Goal: Task Accomplishment & Management: Manage account settings

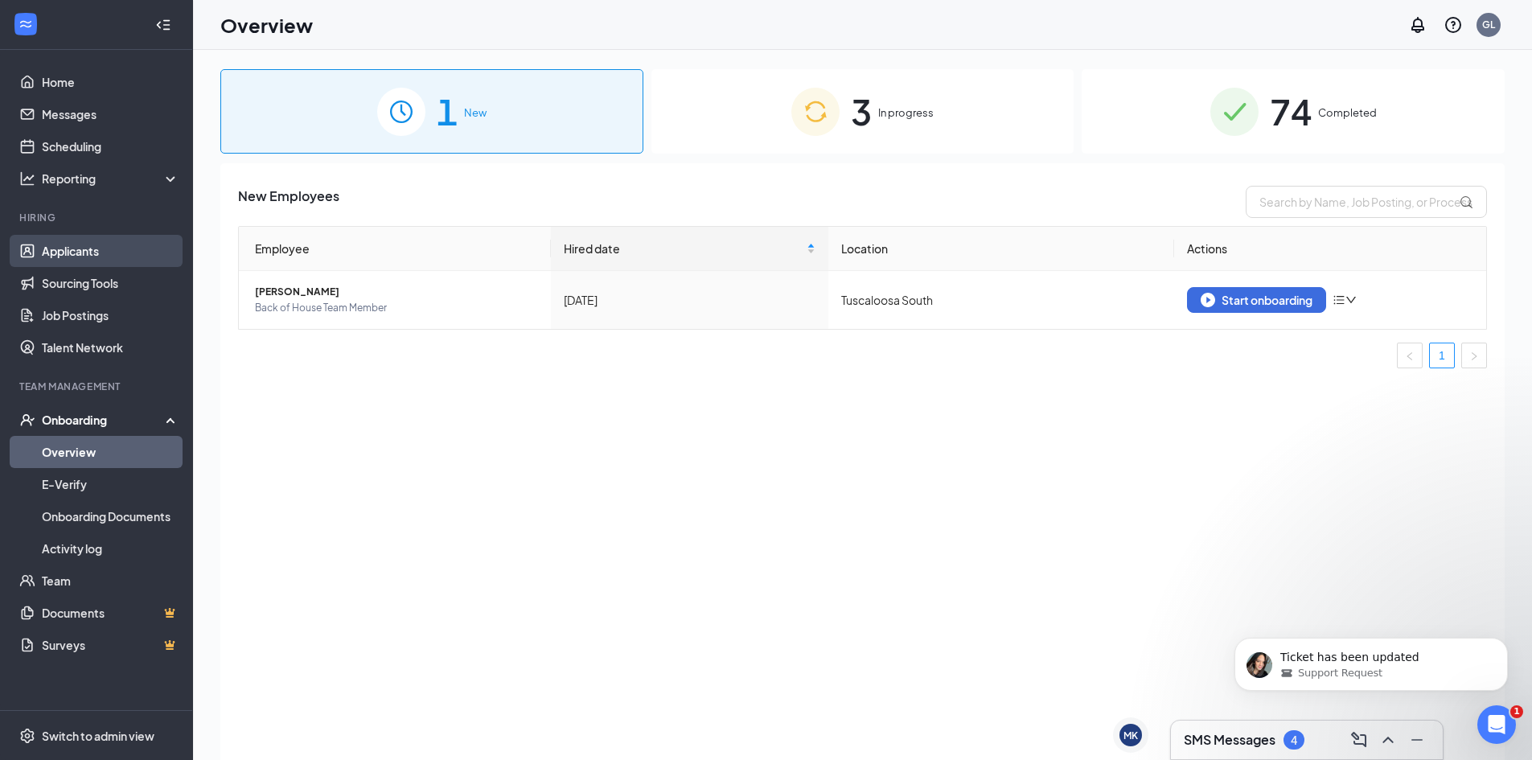
click at [85, 252] on link "Applicants" at bounding box center [111, 251] width 138 height 32
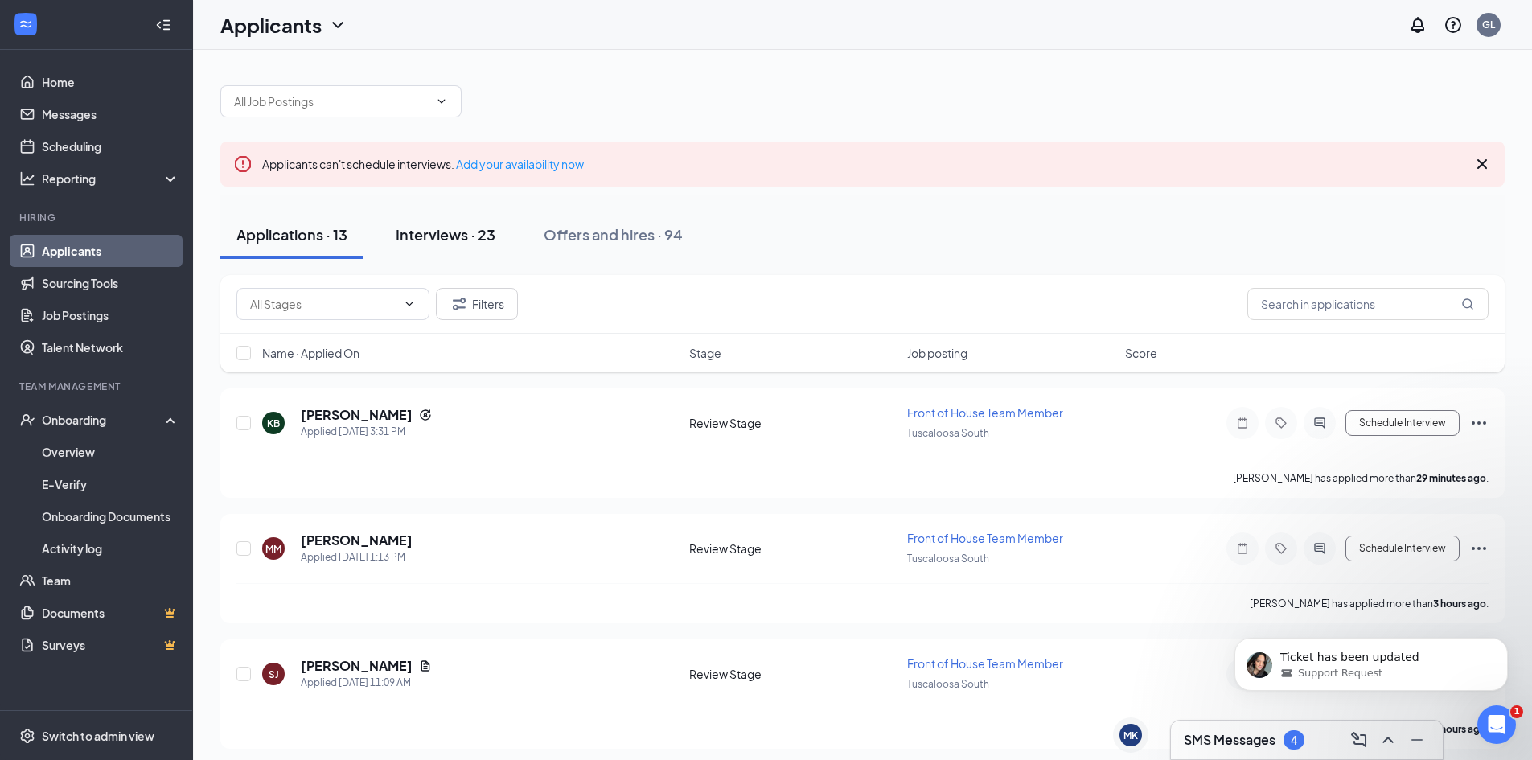
click at [455, 235] on div "Interviews · 23" at bounding box center [446, 234] width 100 height 20
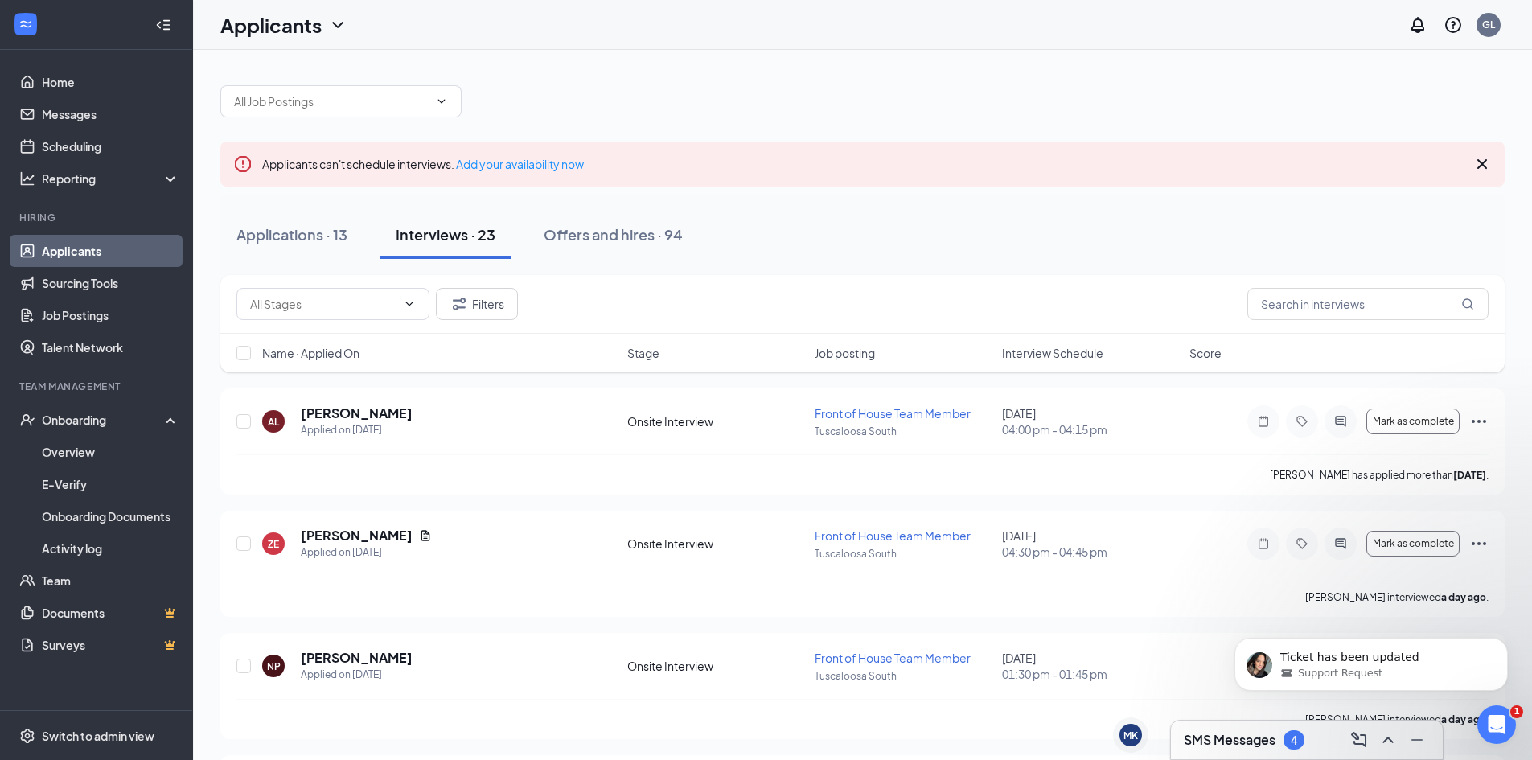
click at [1029, 352] on span "Interview Schedule" at bounding box center [1052, 353] width 101 height 16
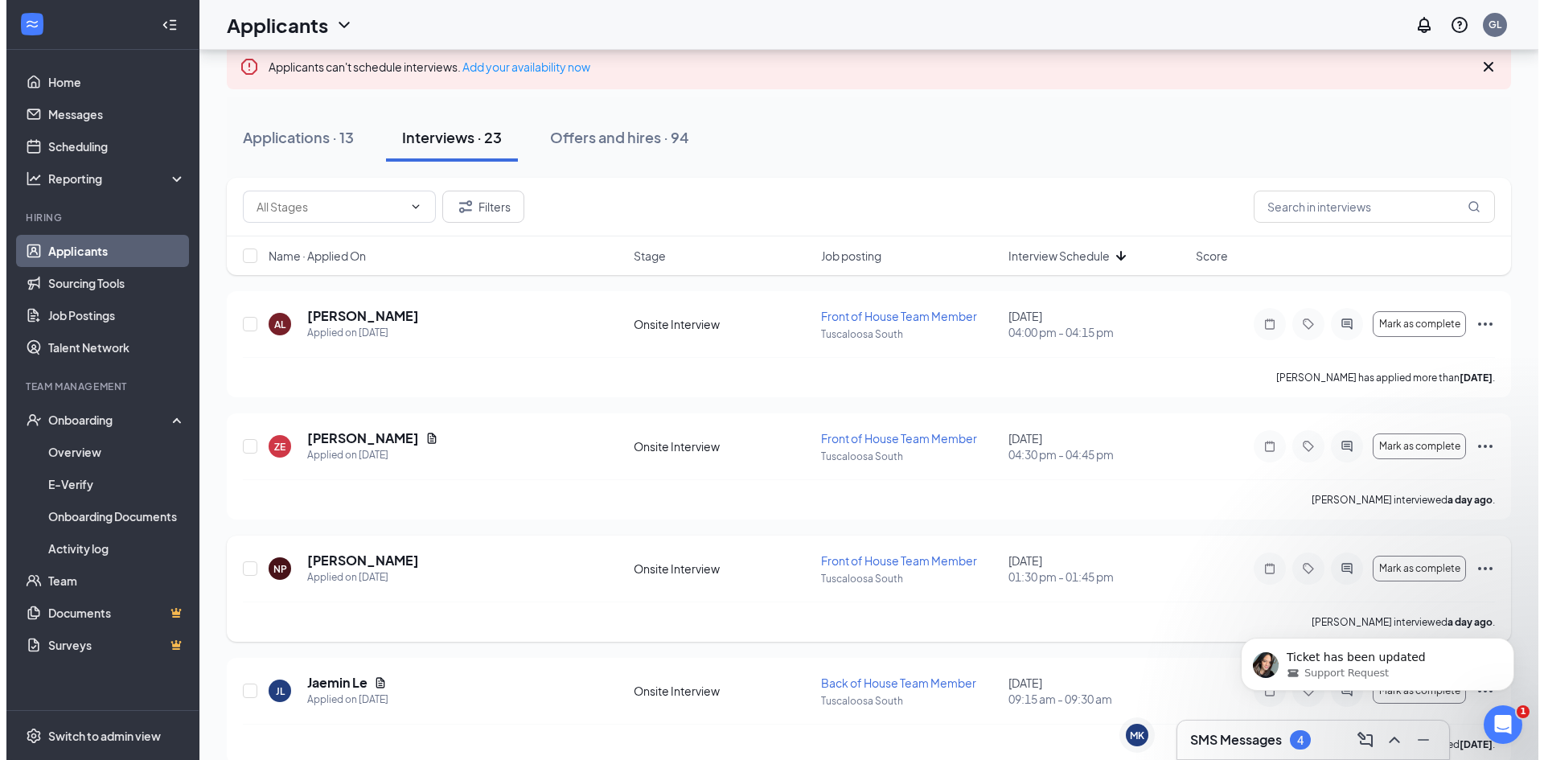
scroll to position [80, 0]
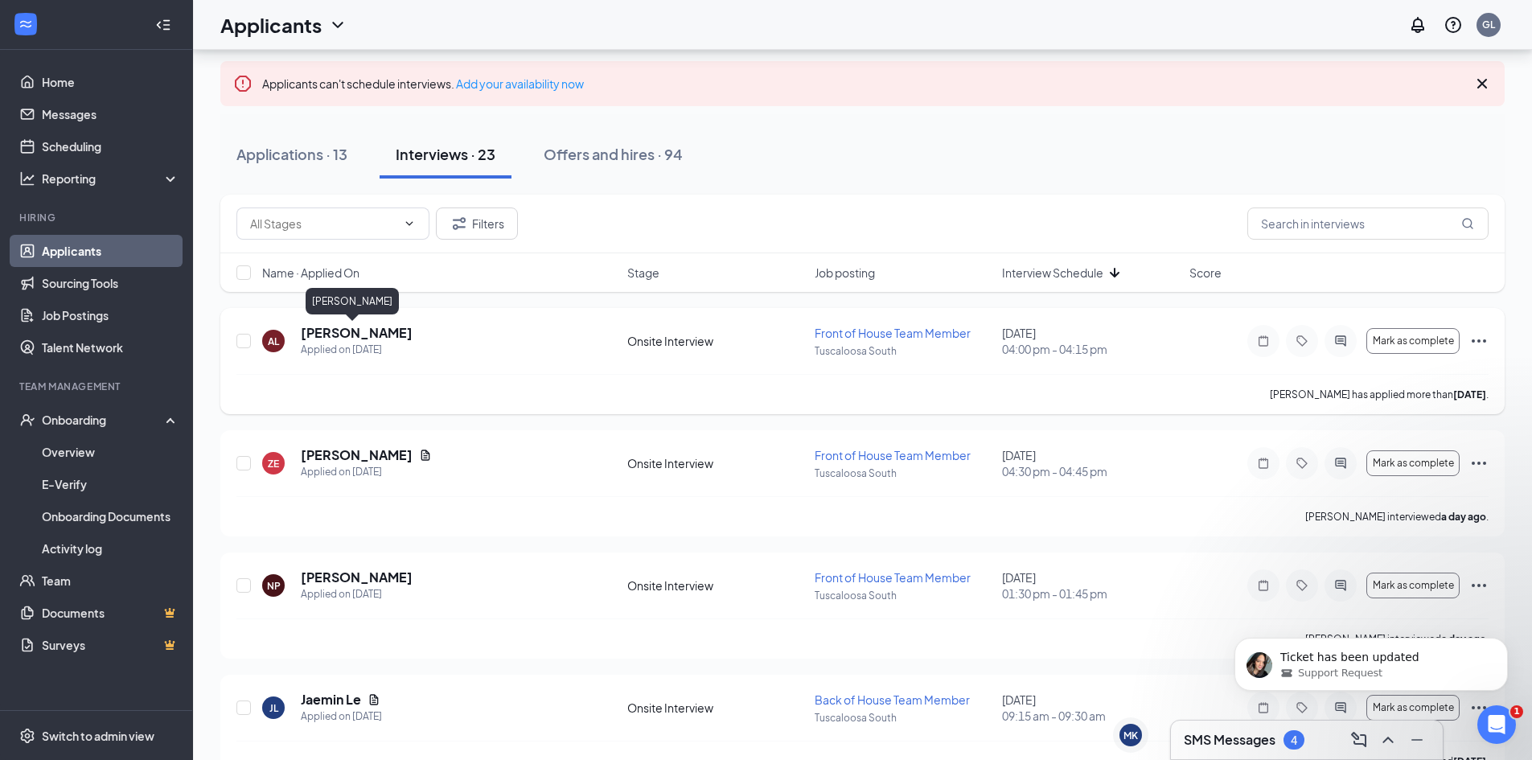
click at [351, 336] on h5 "[PERSON_NAME]" at bounding box center [357, 333] width 112 height 18
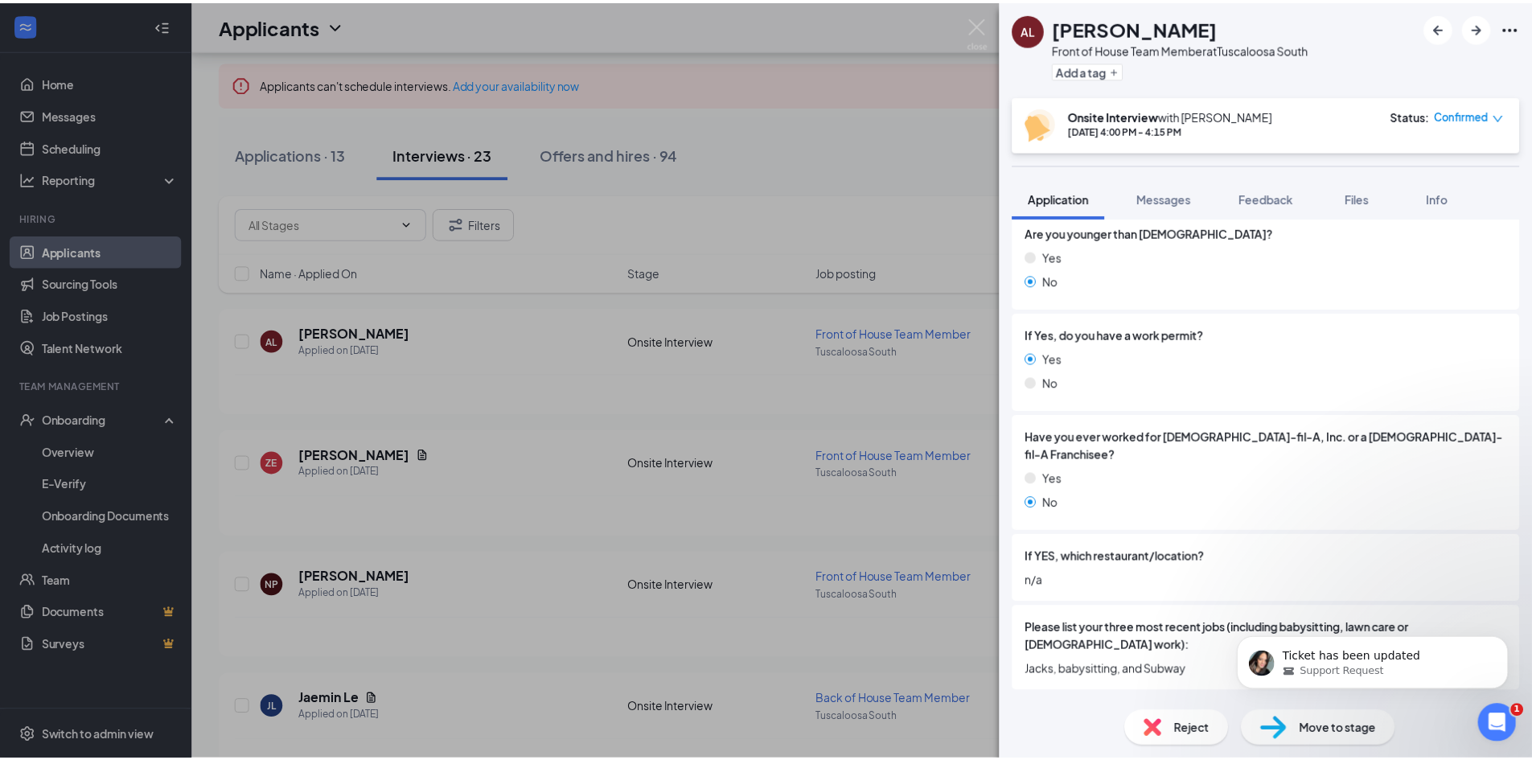
scroll to position [383, 0]
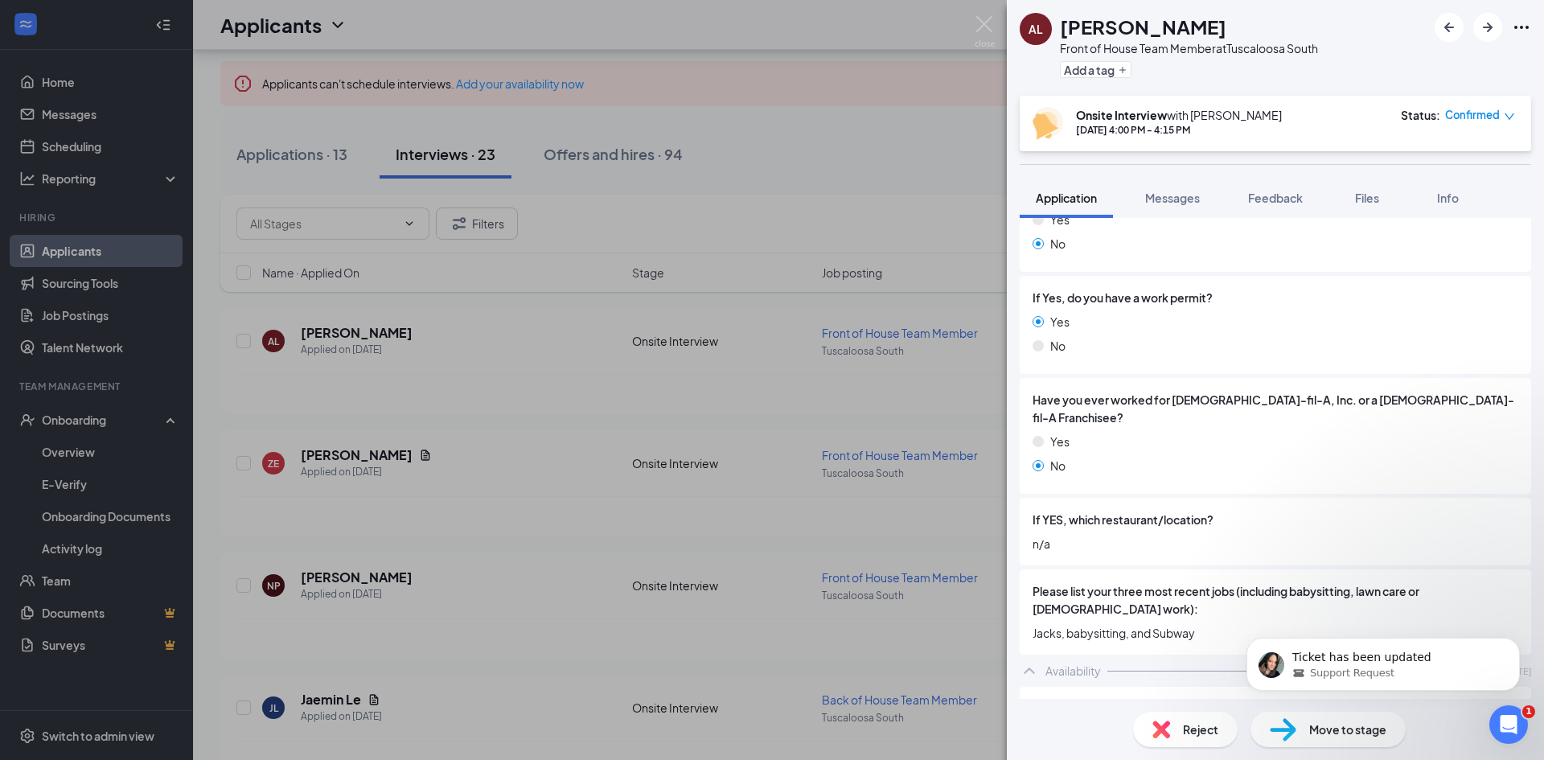
click at [721, 148] on div "AL [PERSON_NAME] Front of House Team Member at [GEOGRAPHIC_DATA] South Add a ta…" at bounding box center [772, 380] width 1544 height 760
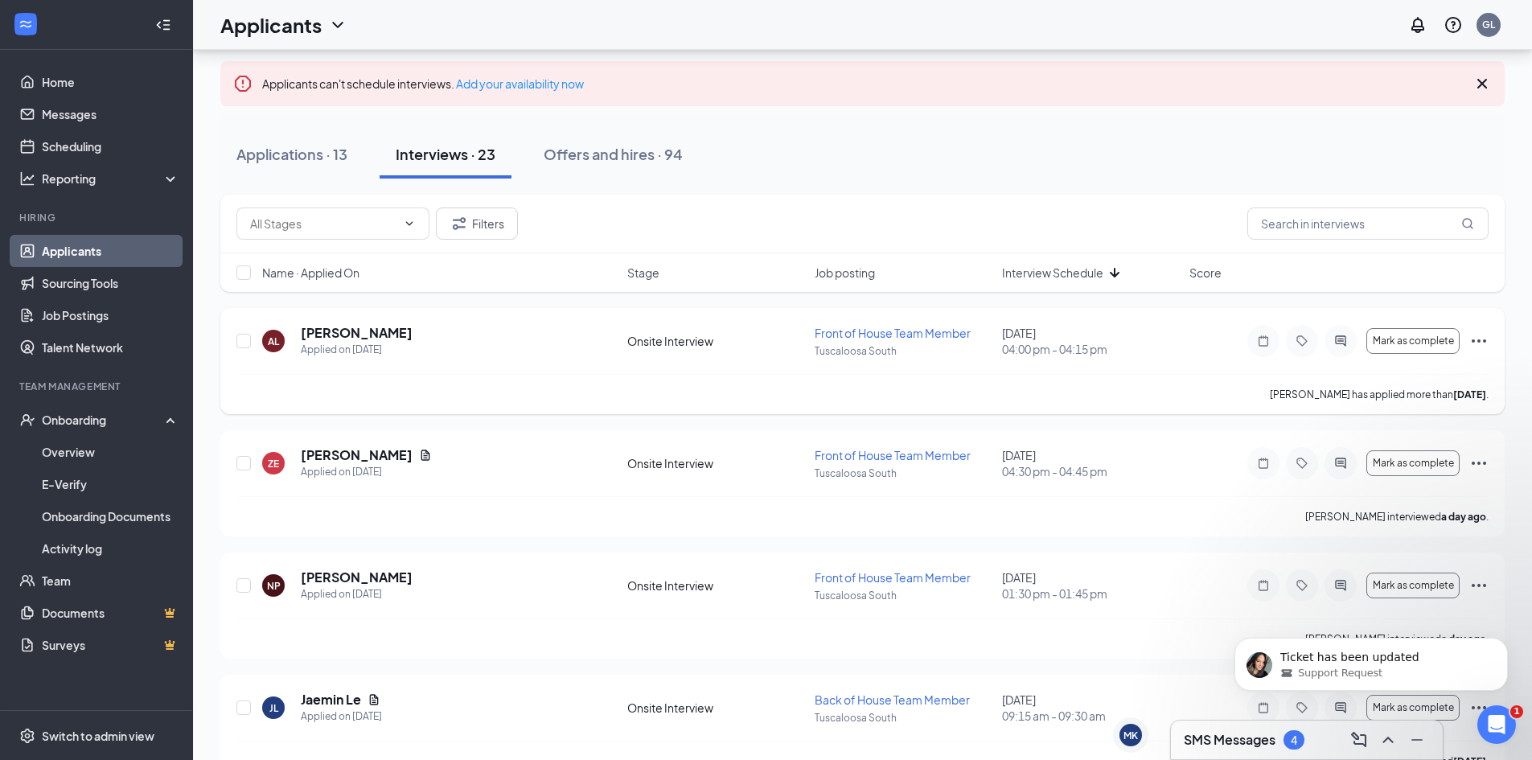
click at [1476, 339] on icon "Ellipses" at bounding box center [1478, 340] width 19 height 19
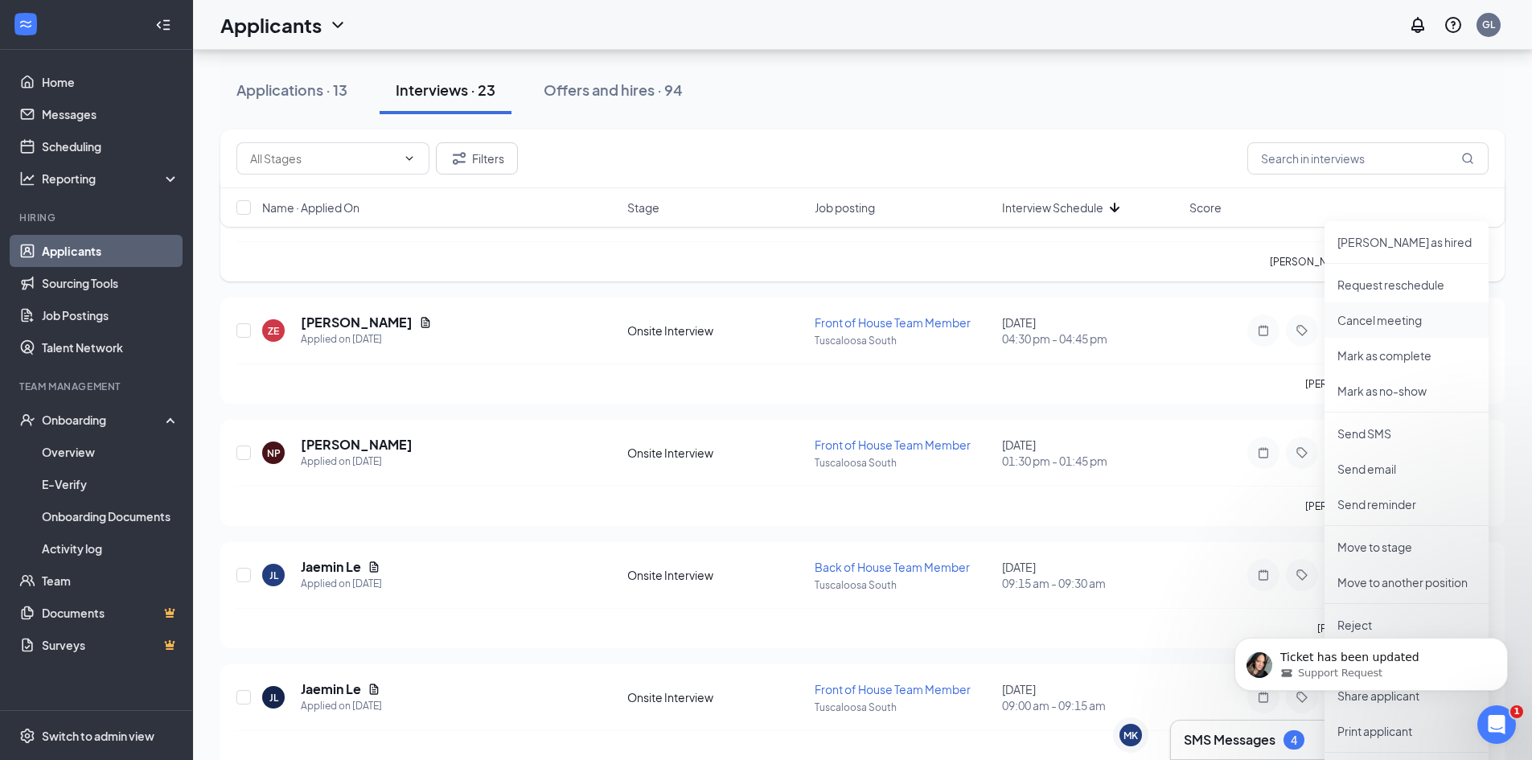
scroll to position [241, 0]
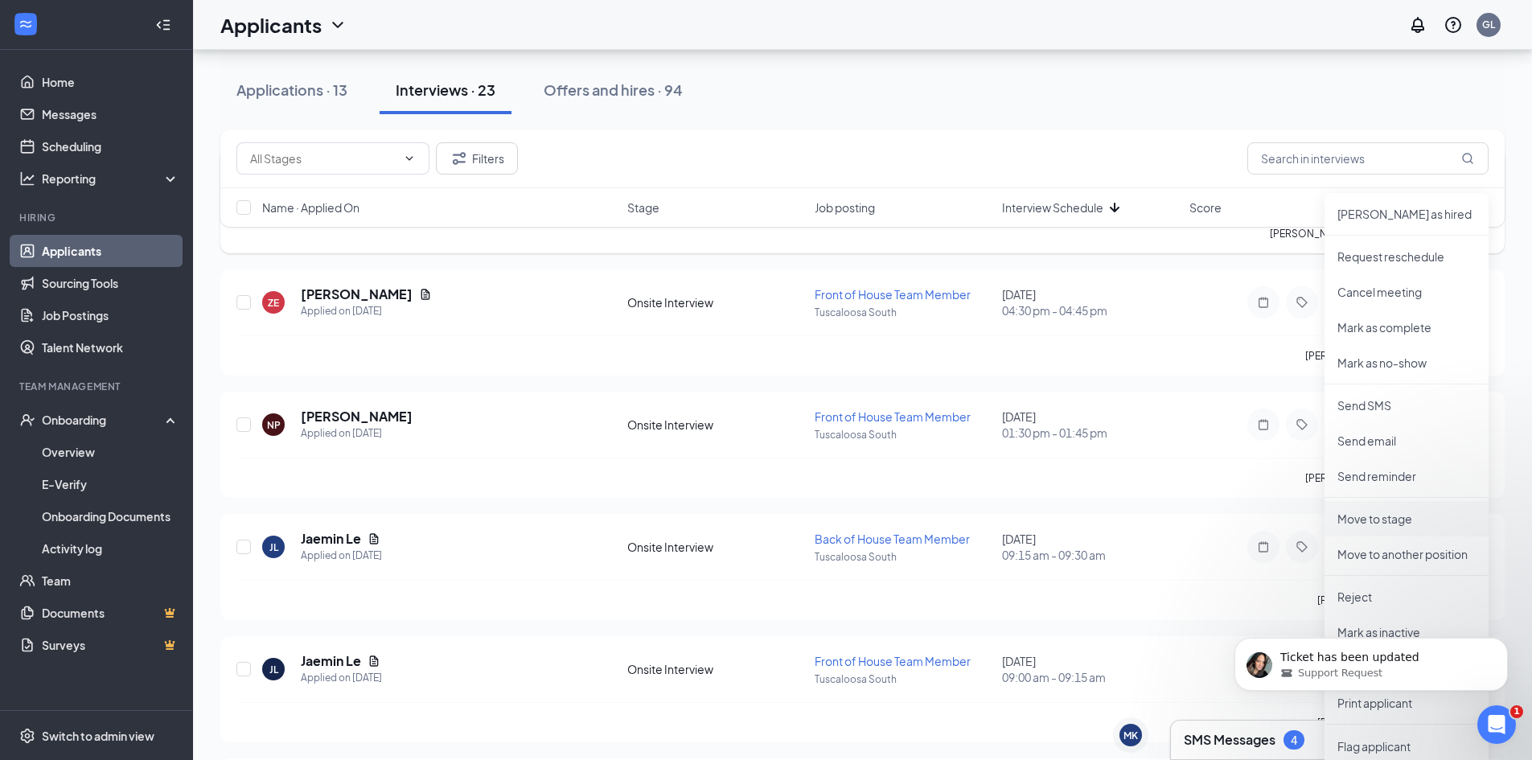
click at [1389, 511] on p "Move to stage" at bounding box center [1407, 519] width 138 height 16
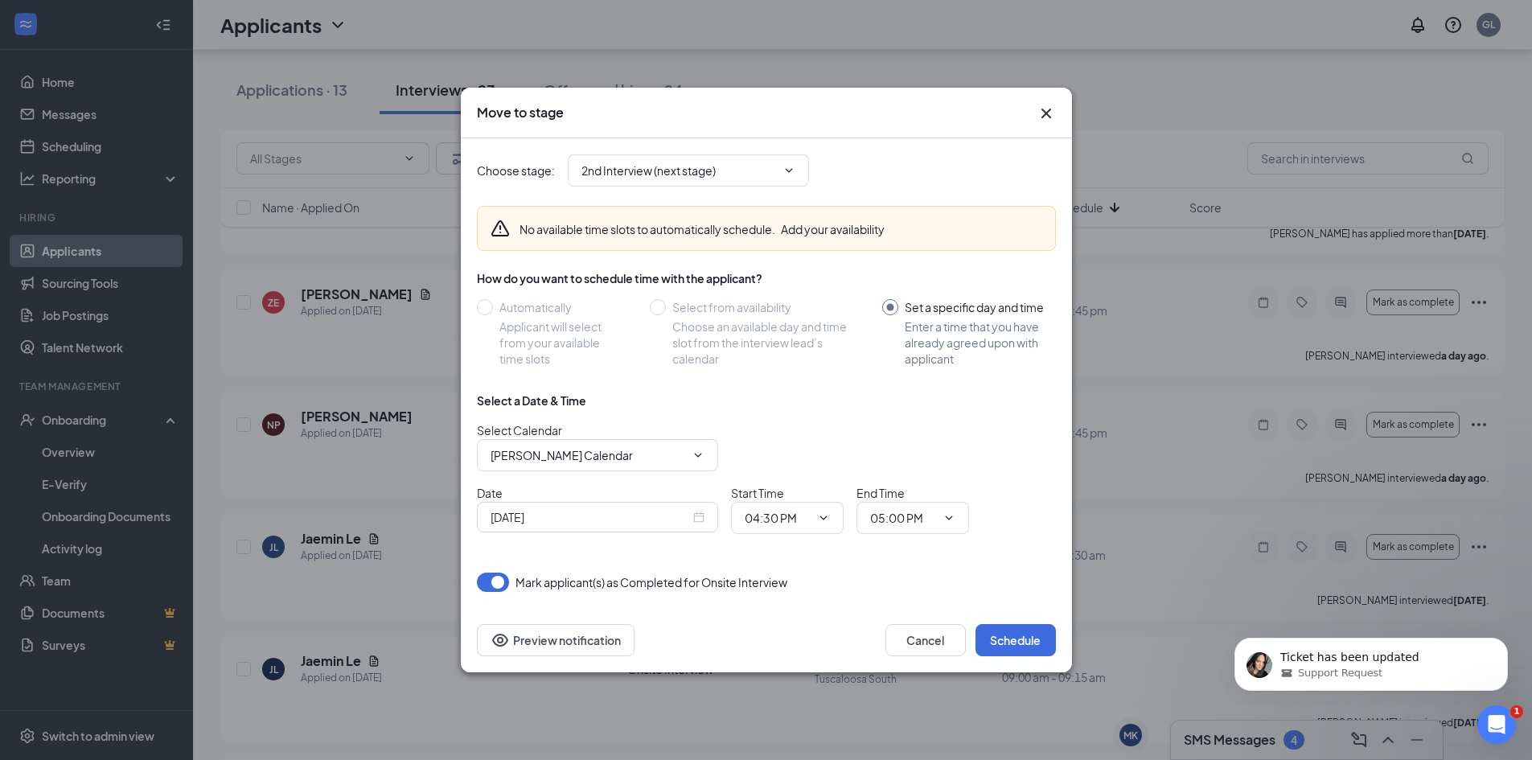
click at [699, 516] on div "[DATE]" at bounding box center [598, 517] width 214 height 18
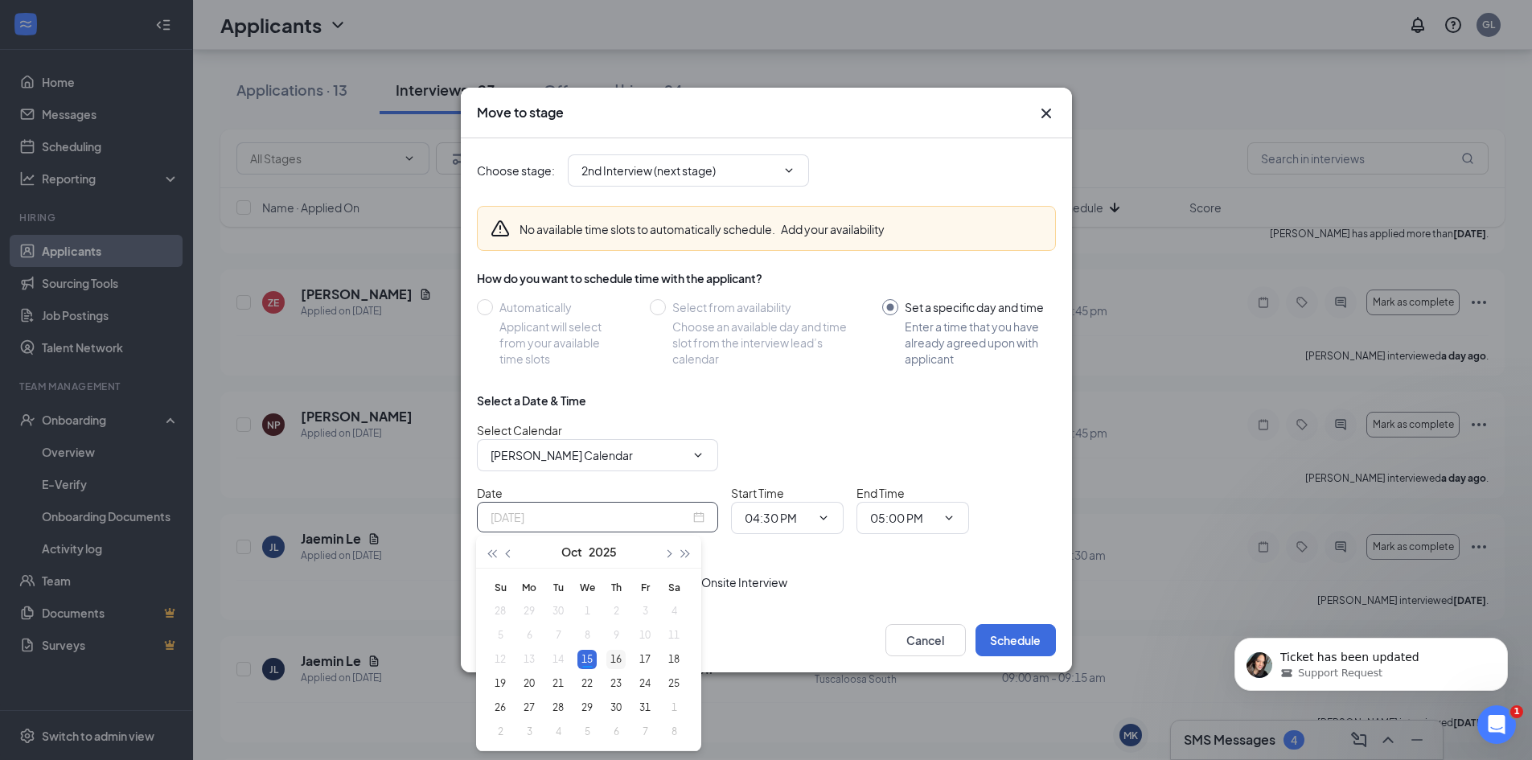
type input "[DATE]"
click at [614, 661] on div "16" at bounding box center [615, 659] width 19 height 19
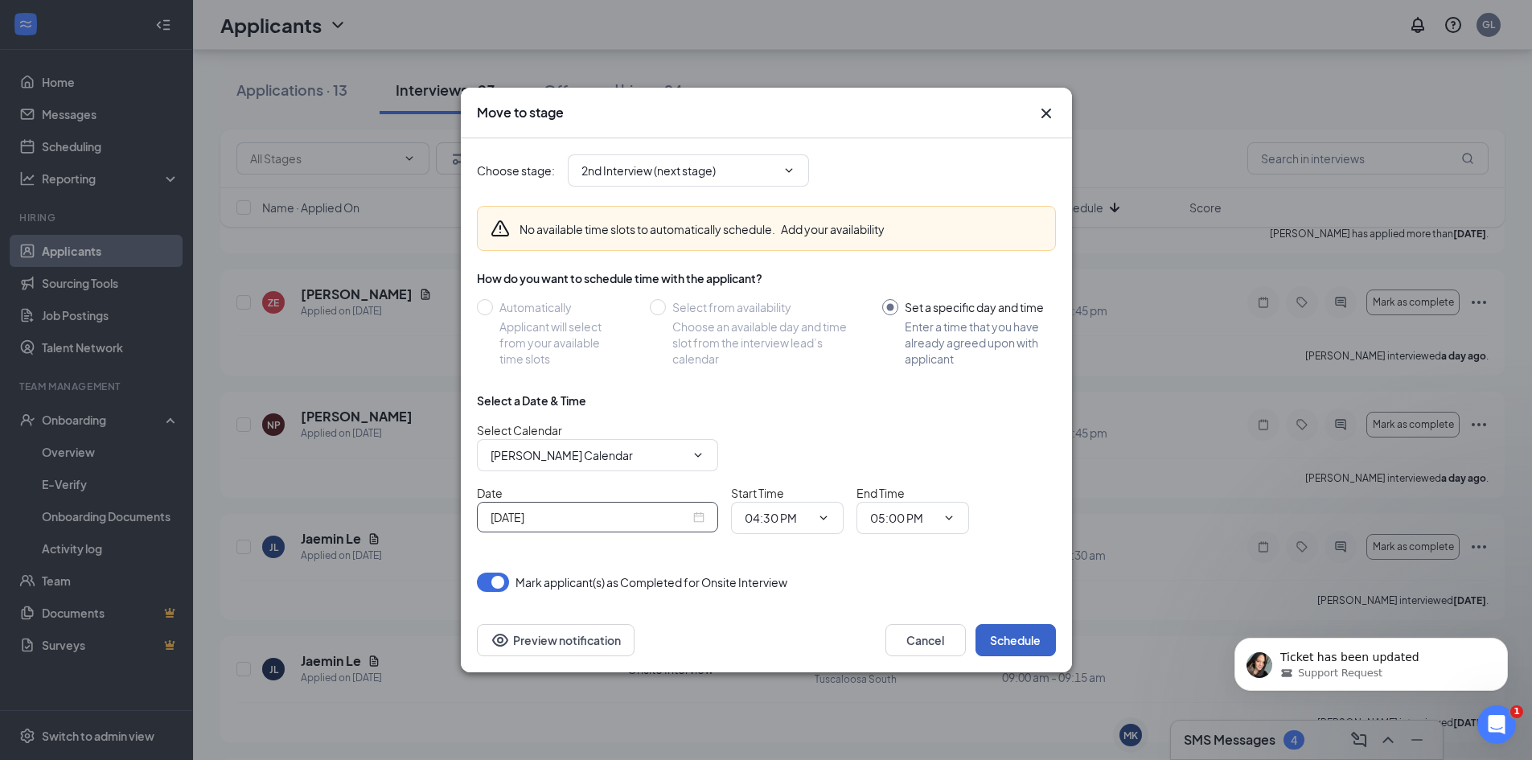
click at [1033, 649] on button "Schedule" at bounding box center [1016, 640] width 80 height 32
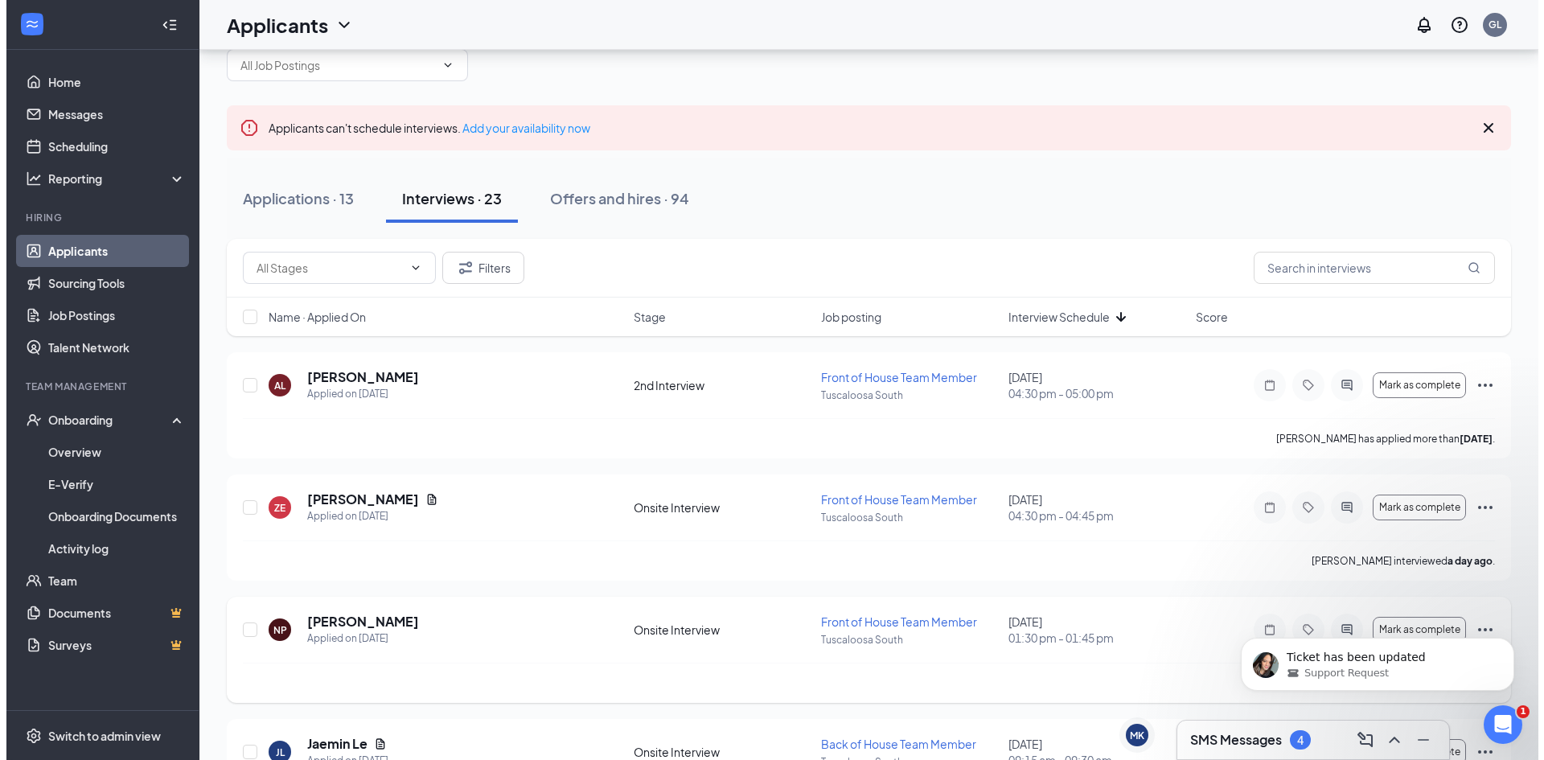
scroll to position [0, 0]
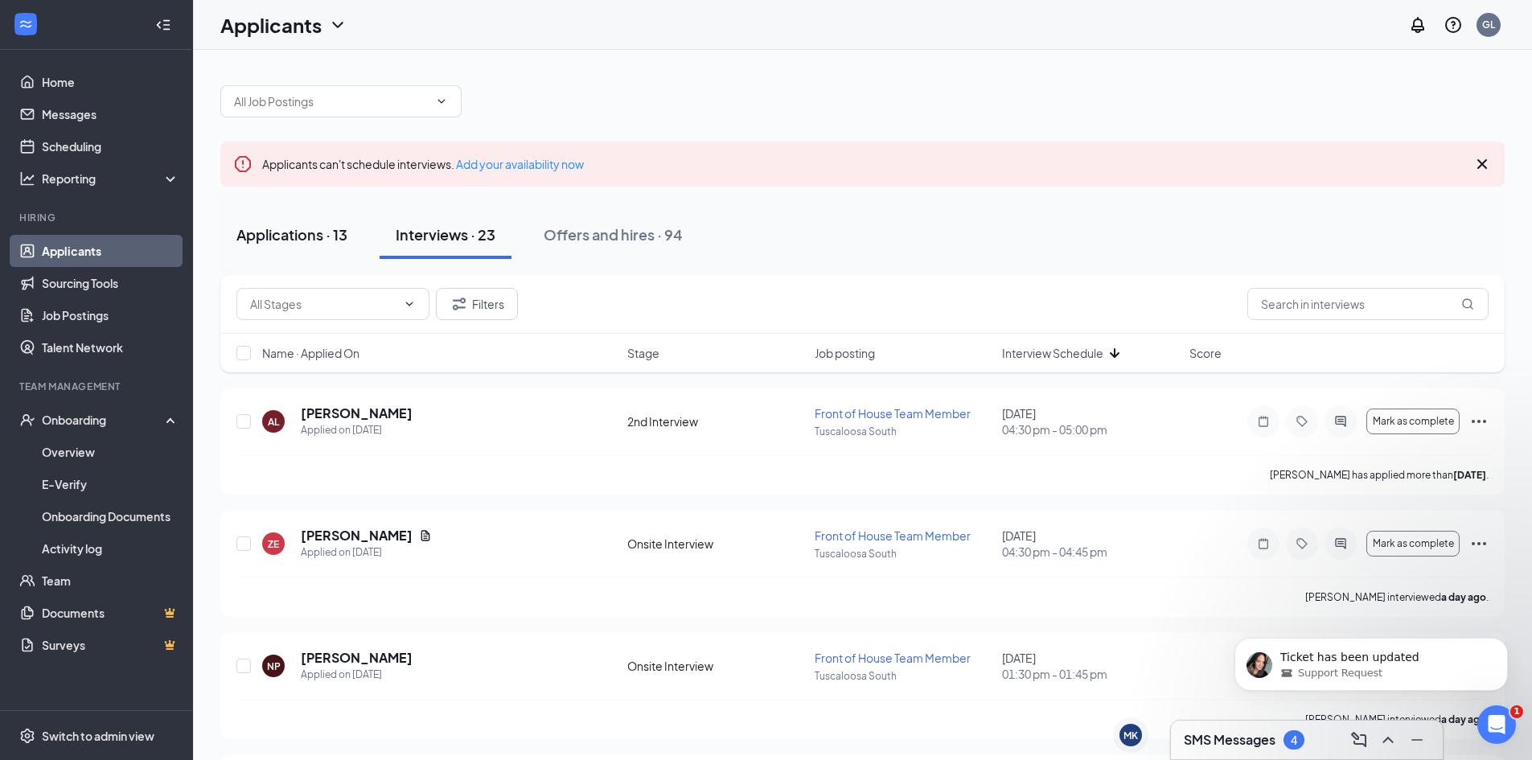
click at [259, 236] on div "Applications · 13" at bounding box center [291, 234] width 111 height 20
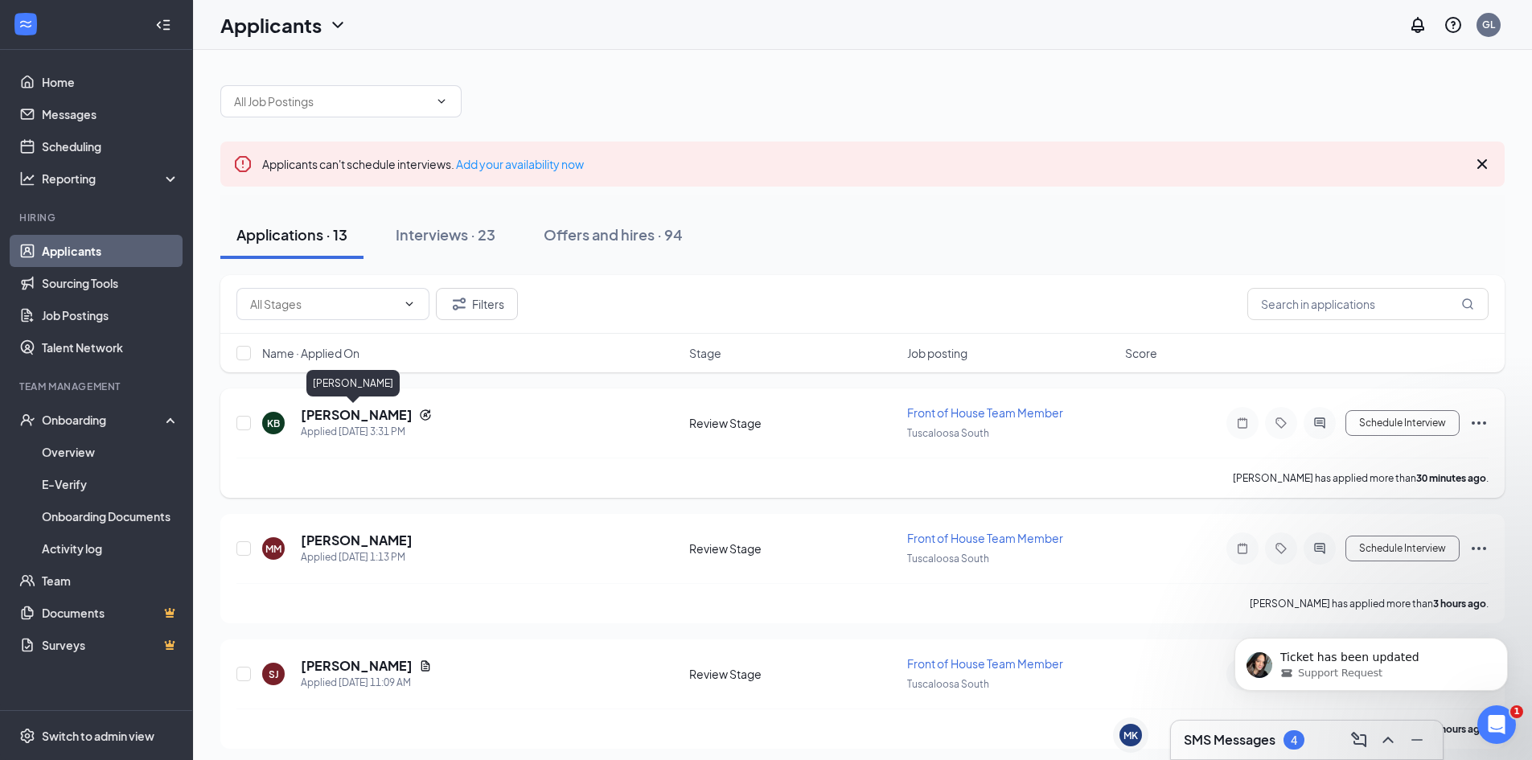
click at [356, 411] on h5 "[PERSON_NAME]" at bounding box center [357, 415] width 112 height 18
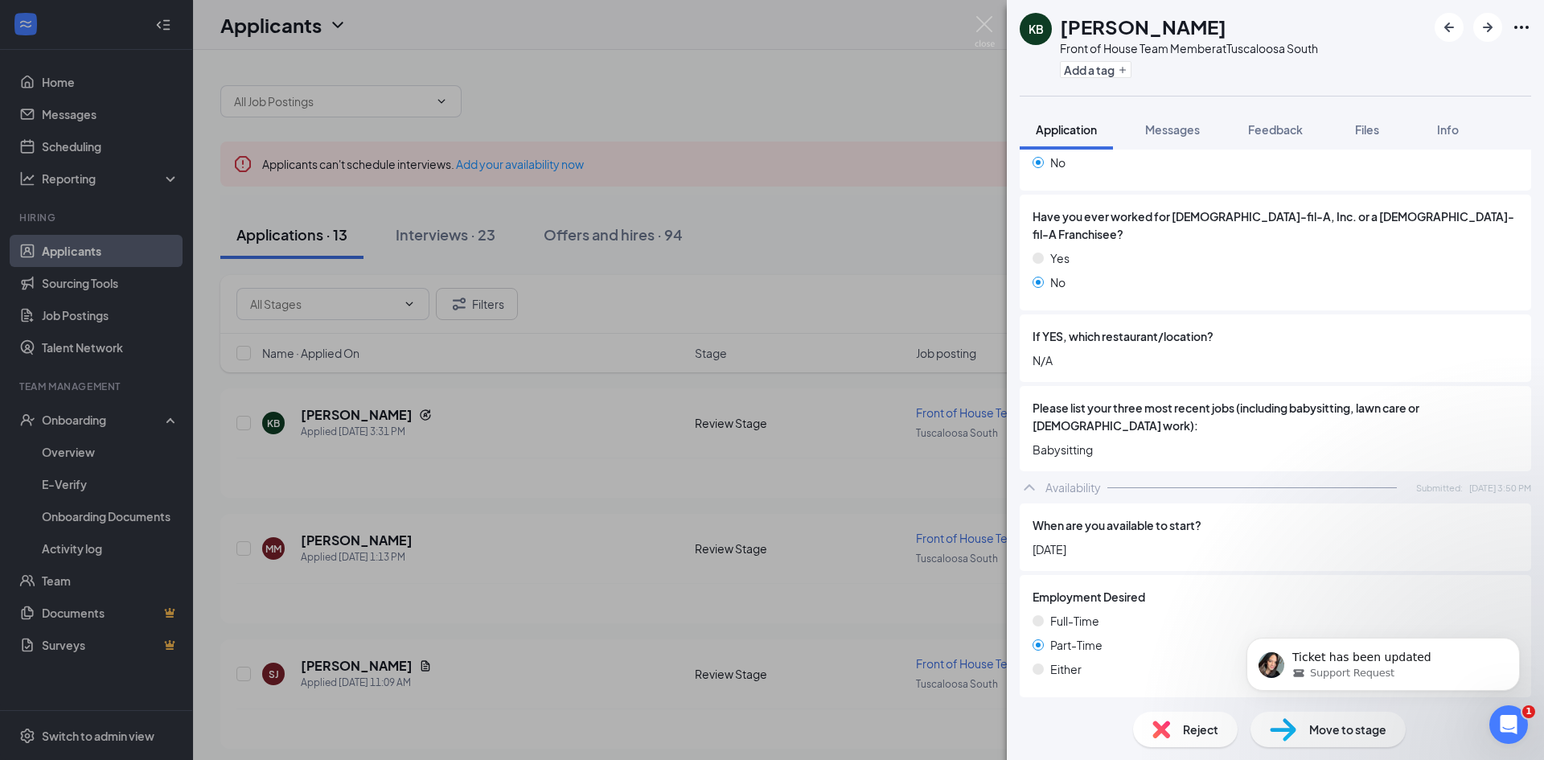
scroll to position [643, 0]
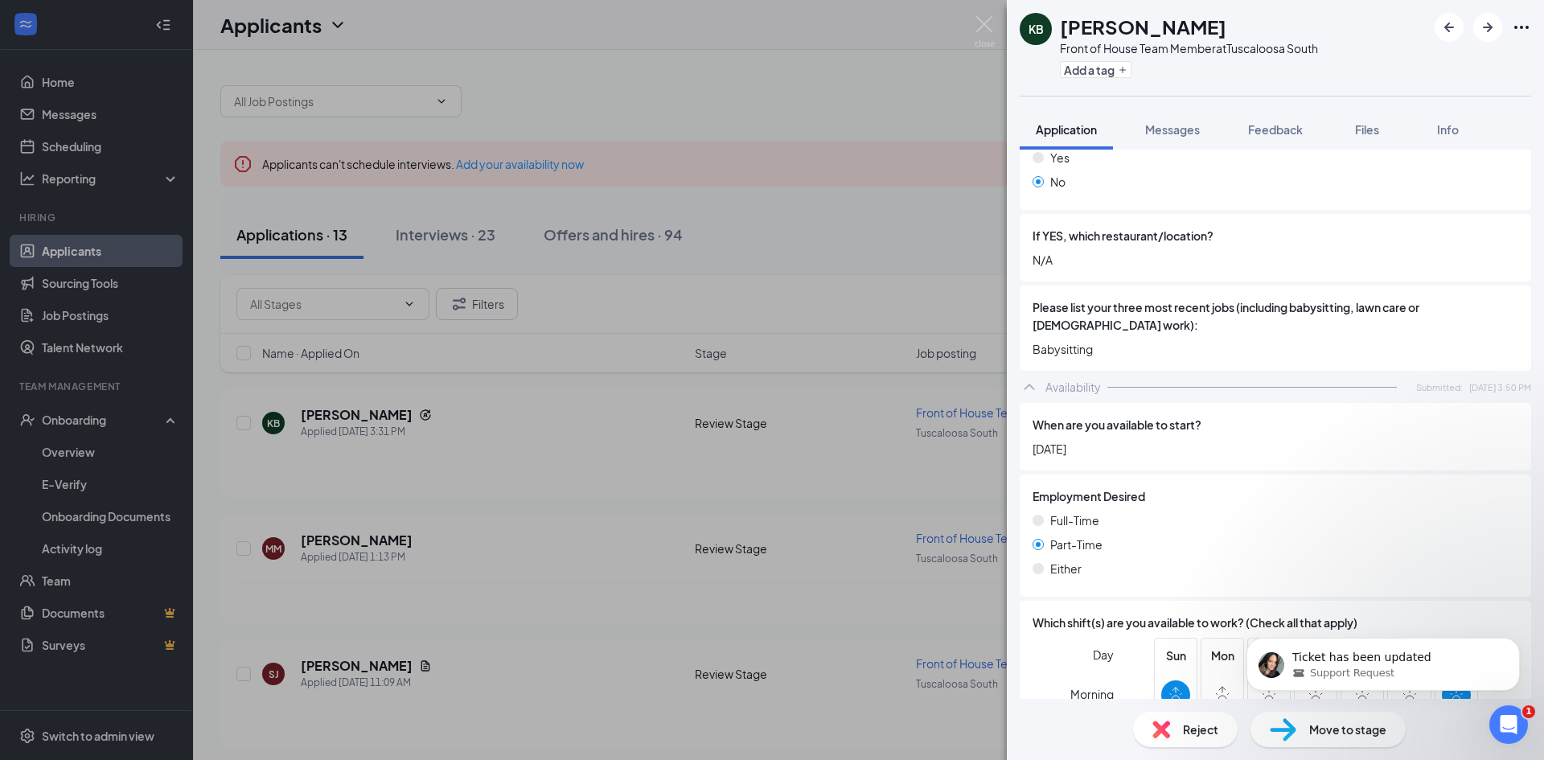
click at [1194, 730] on span "Reject" at bounding box center [1200, 730] width 35 height 18
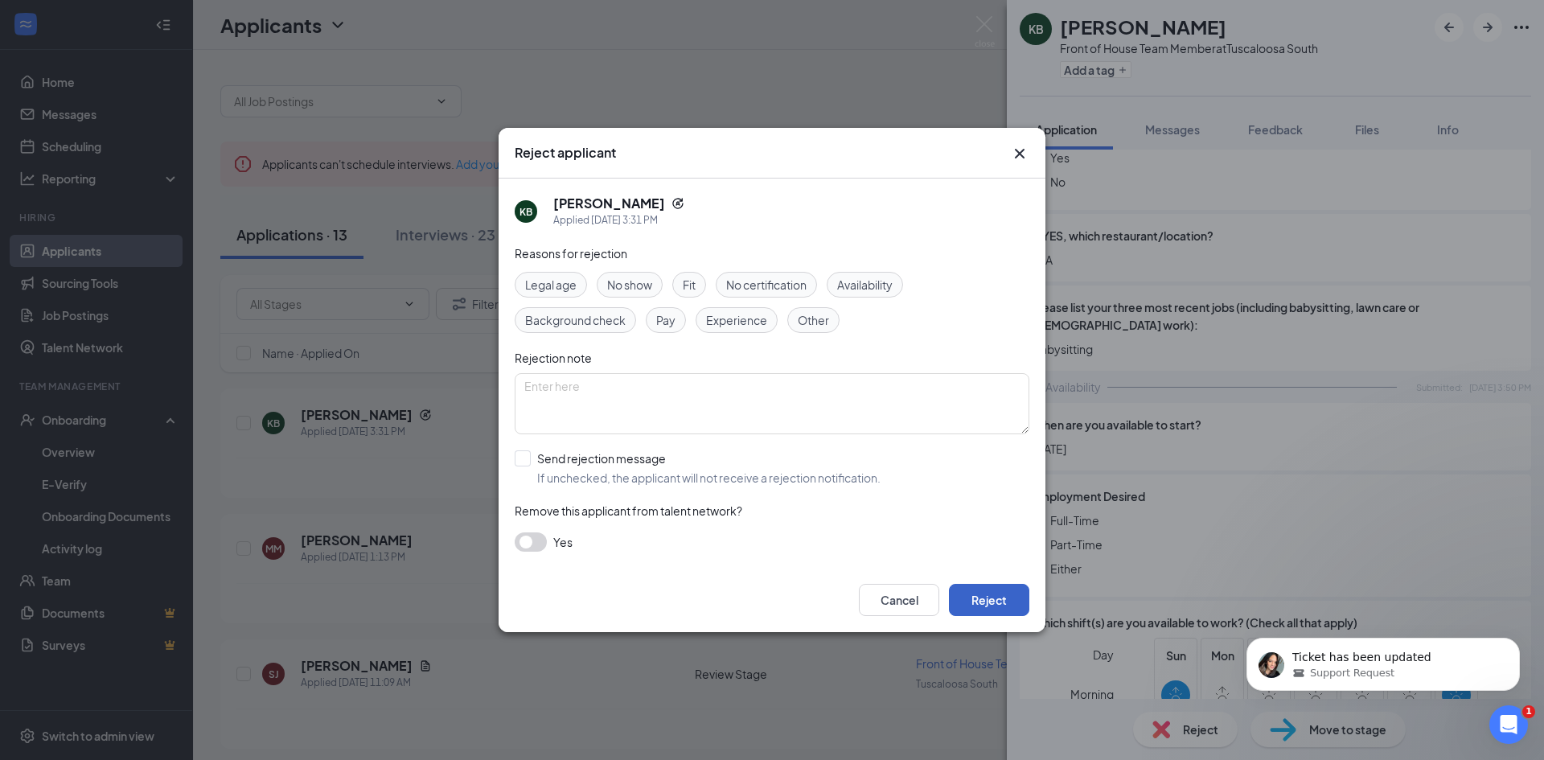
click at [976, 597] on button "Reject" at bounding box center [989, 600] width 80 height 32
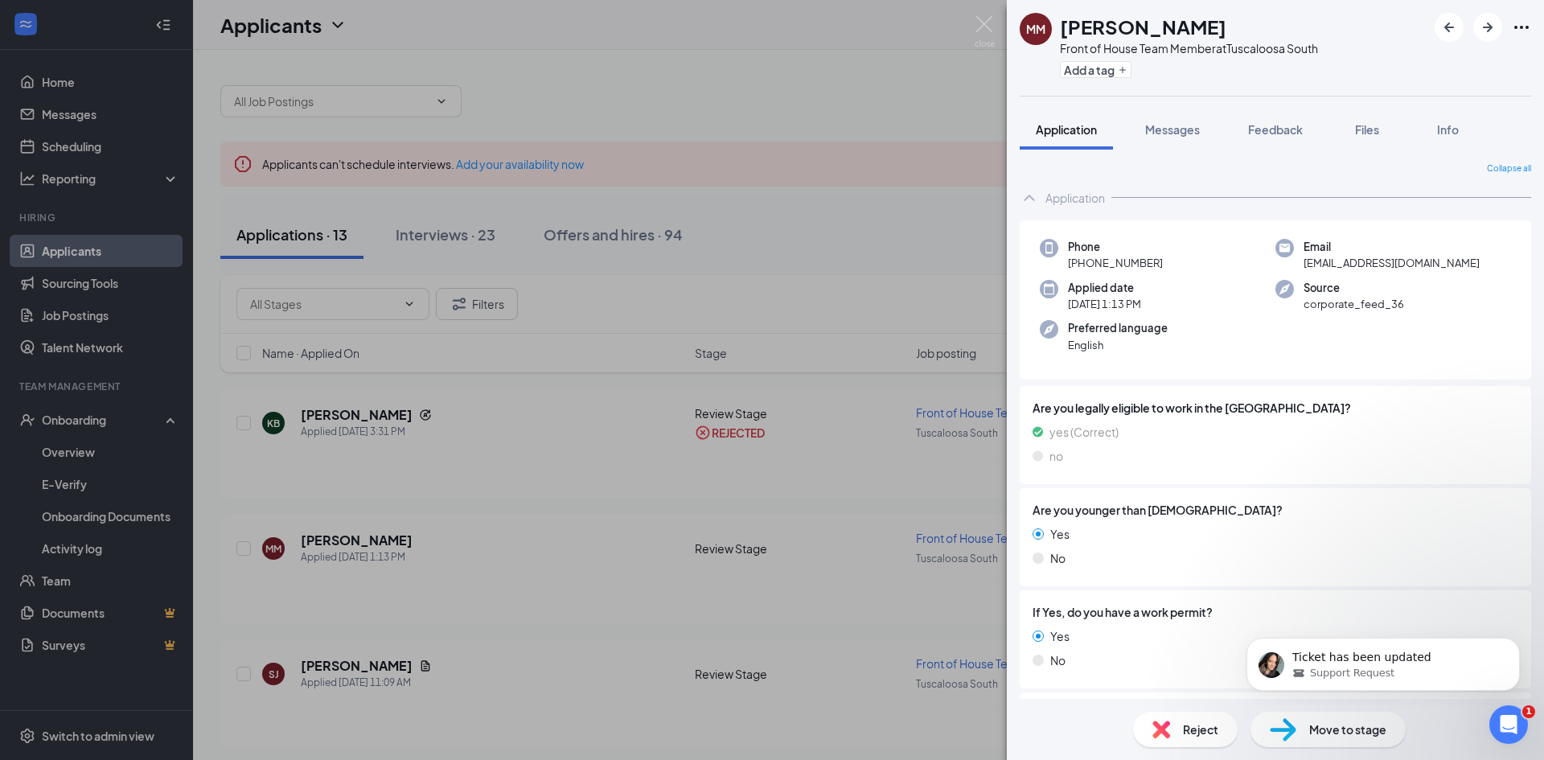
click at [1188, 719] on div "Reject" at bounding box center [1185, 729] width 105 height 35
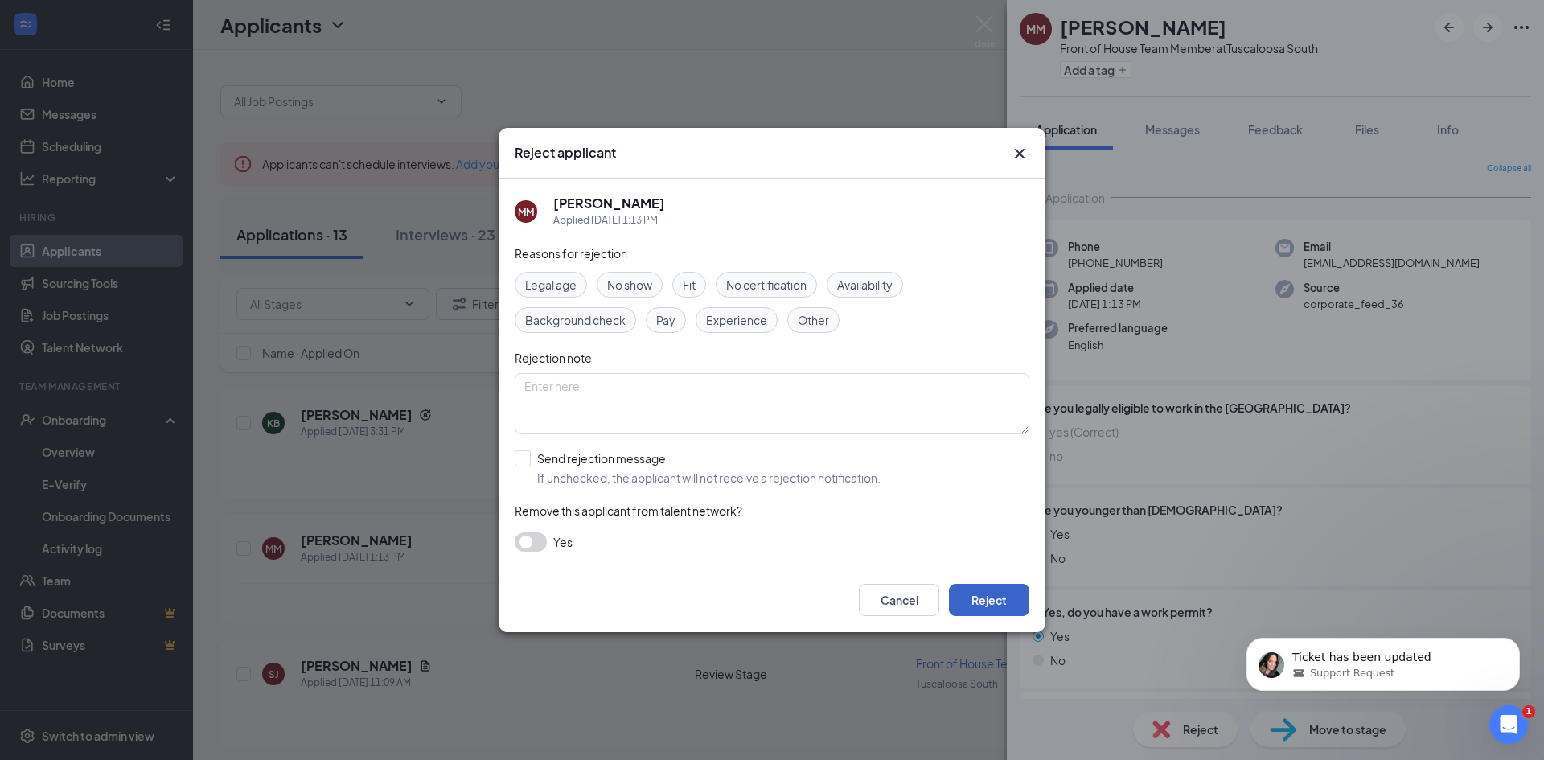
click at [976, 599] on button "Reject" at bounding box center [989, 600] width 80 height 32
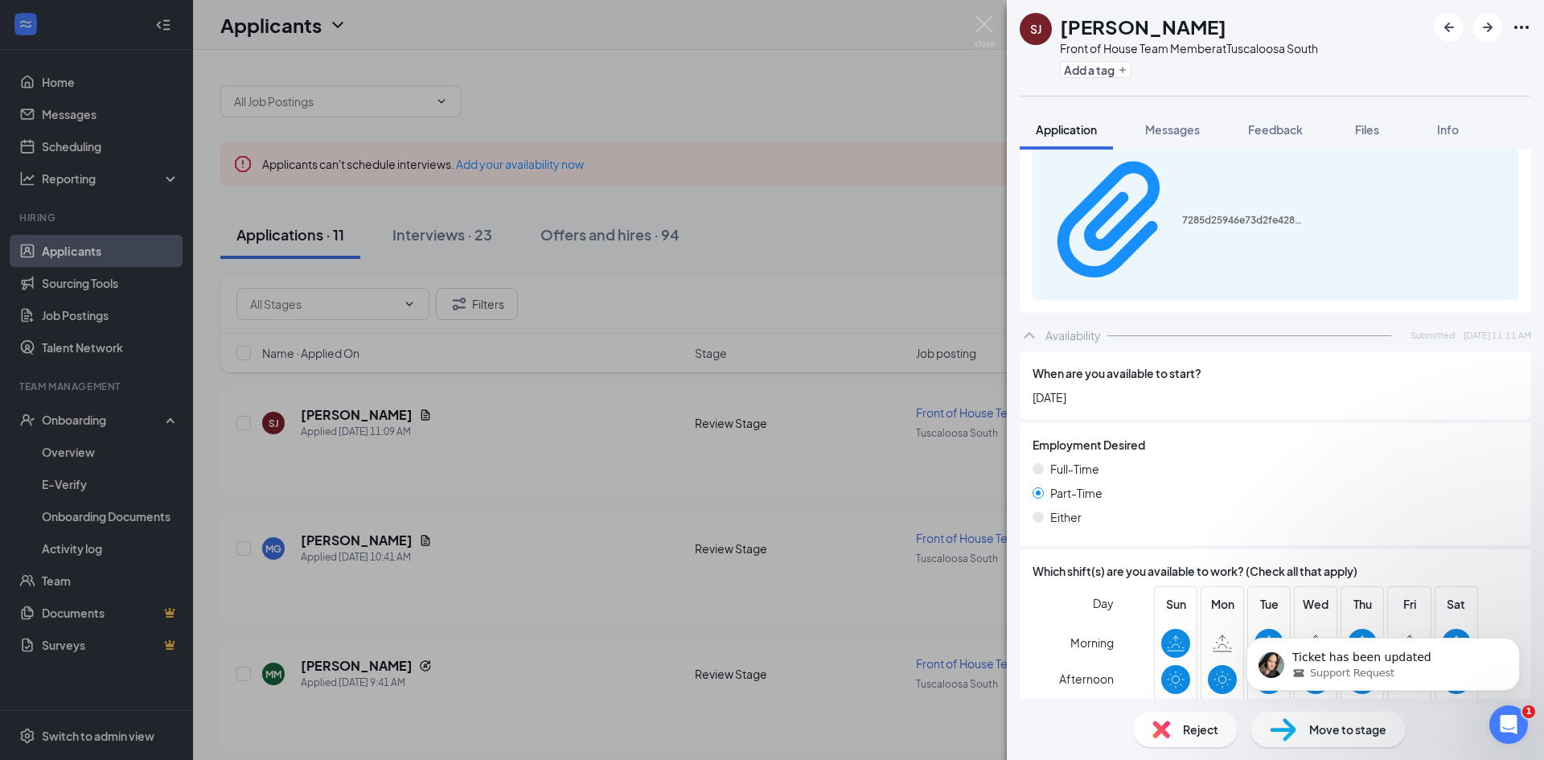
scroll to position [887, 0]
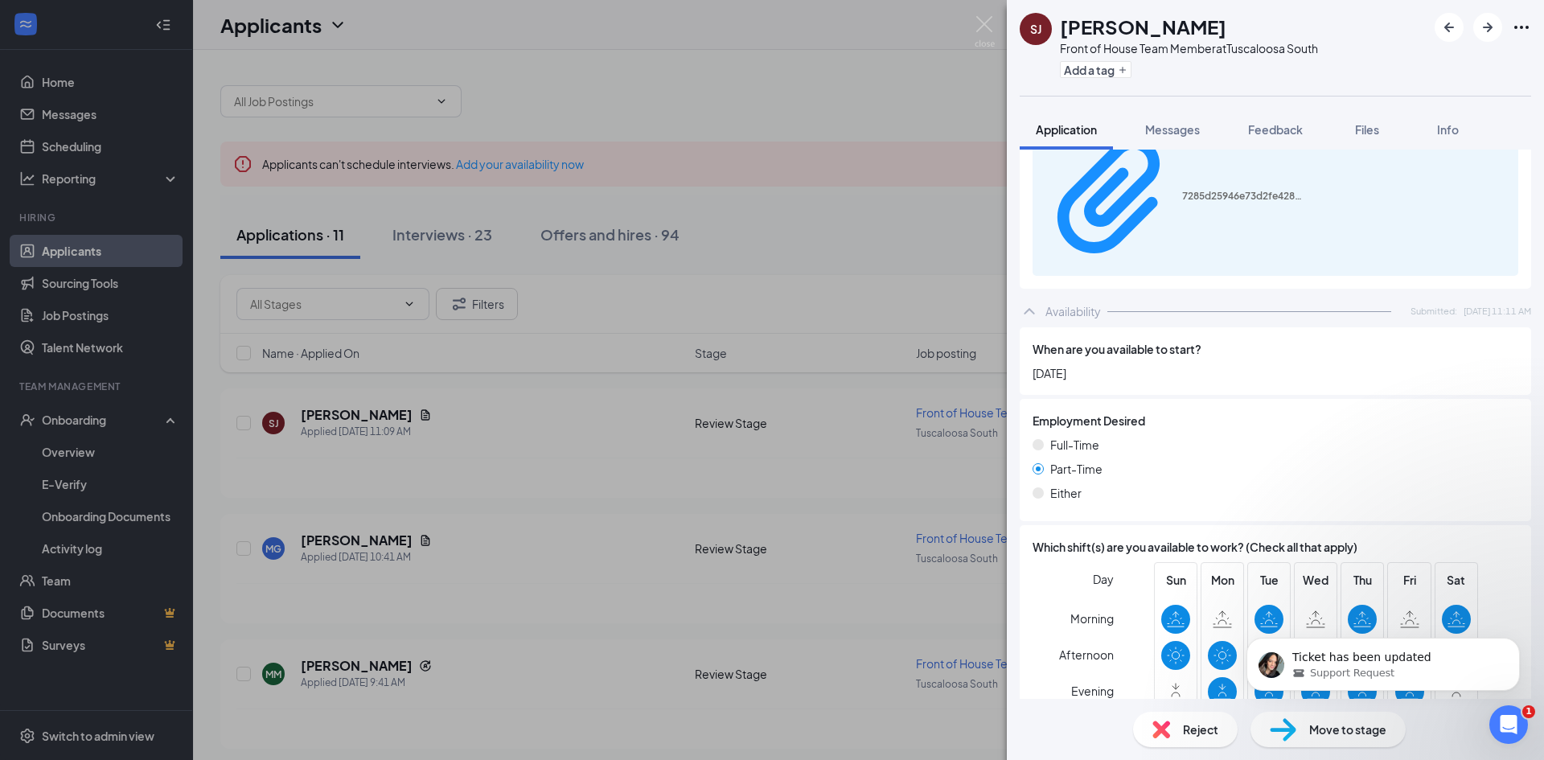
click at [1296, 738] on img at bounding box center [1283, 729] width 27 height 23
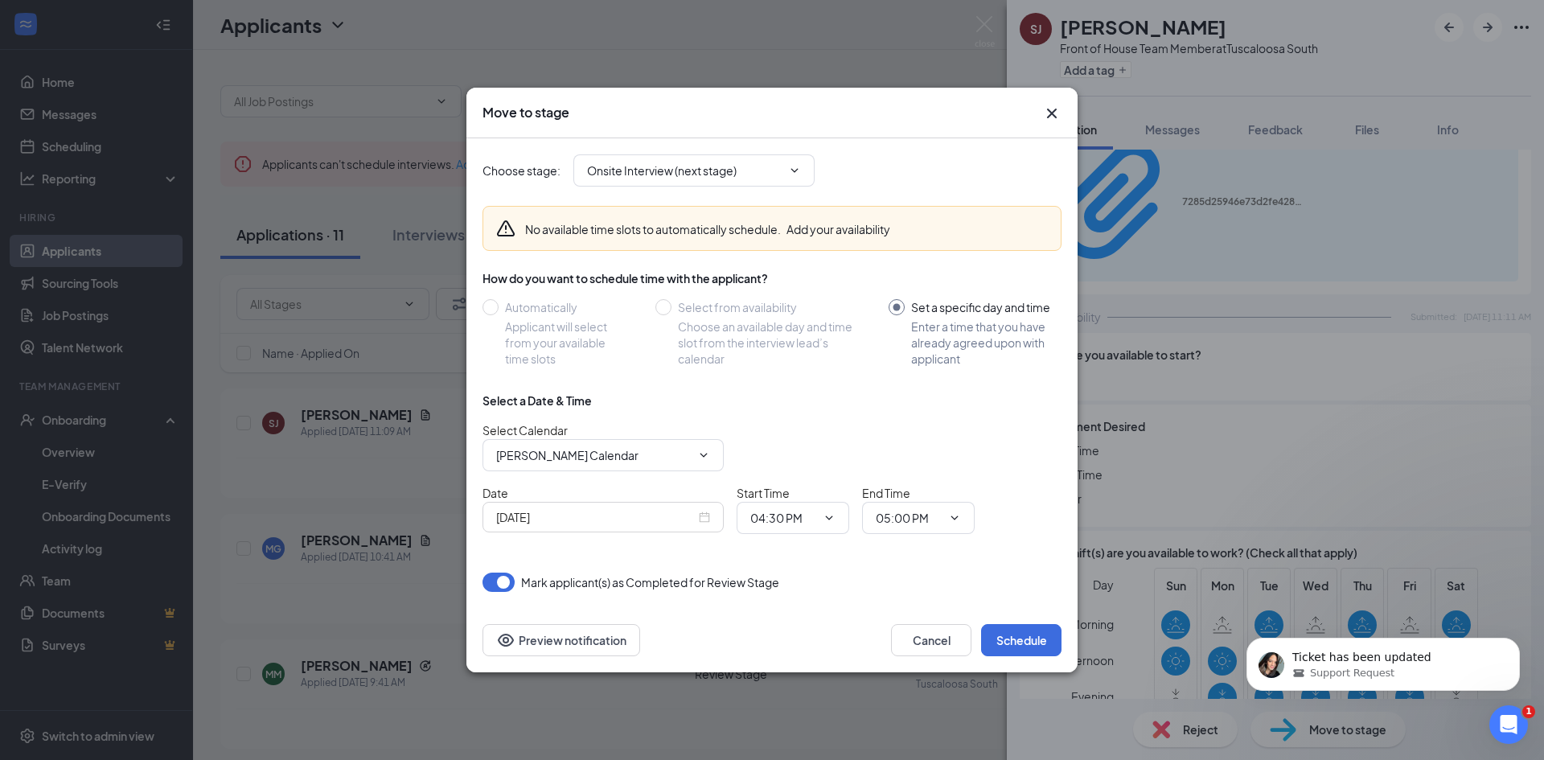
click at [1058, 114] on icon "Cross" at bounding box center [1051, 113] width 19 height 19
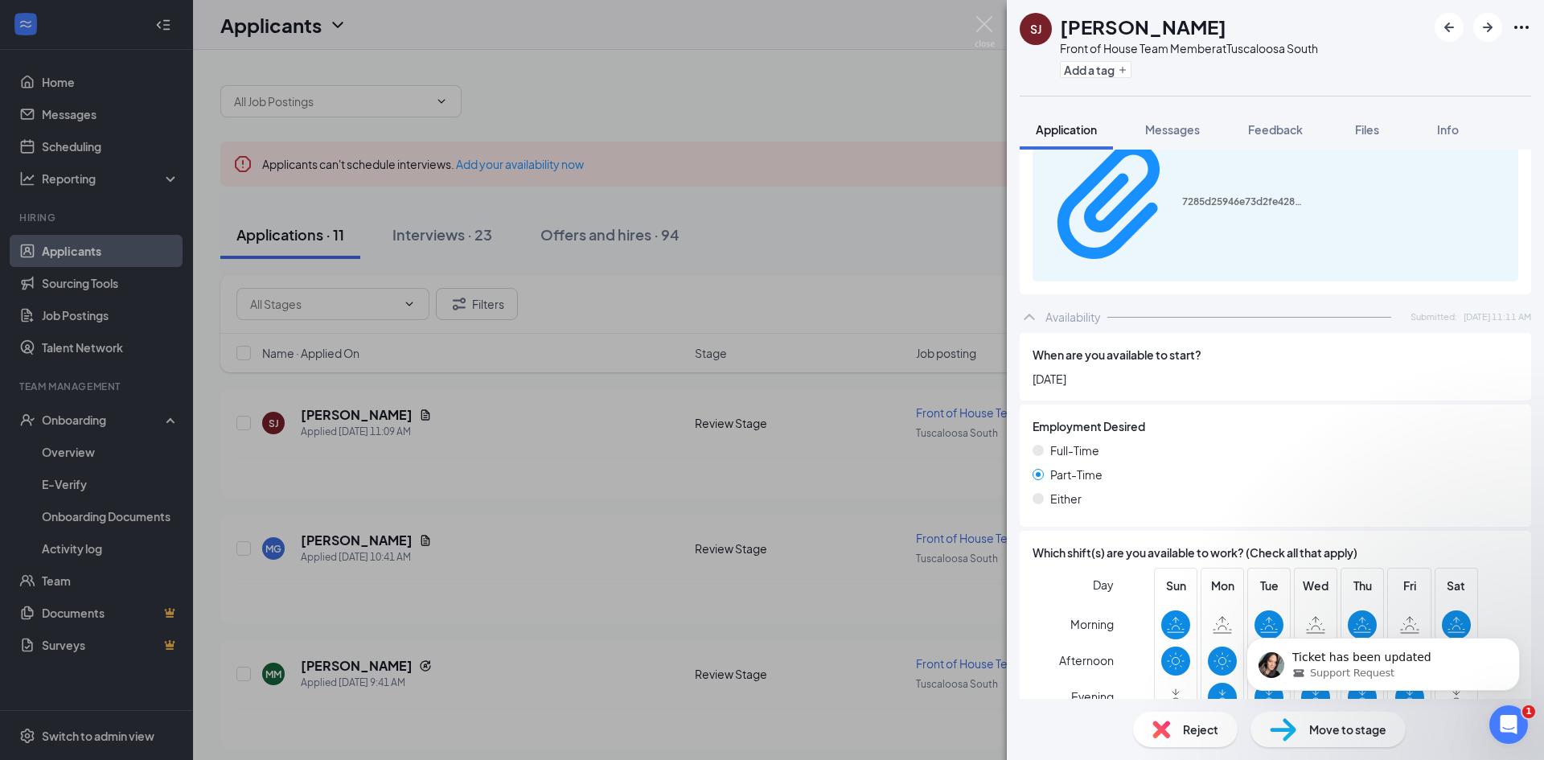
click at [454, 166] on div "[PERSON_NAME] [PERSON_NAME] Front of House Team Member at [GEOGRAPHIC_DATA] Sou…" at bounding box center [772, 380] width 1544 height 760
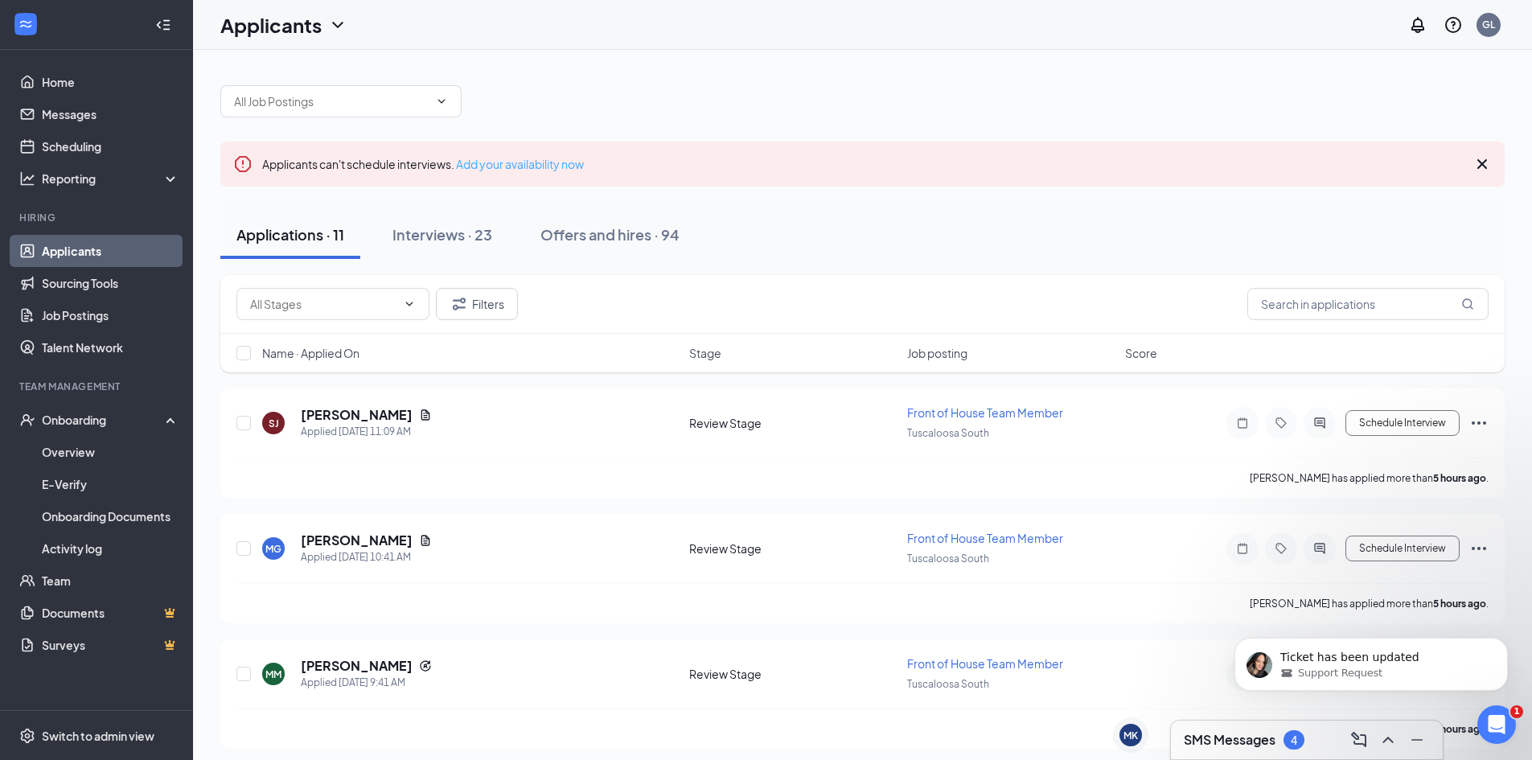
click at [558, 165] on link "Add your availability now" at bounding box center [520, 164] width 128 height 14
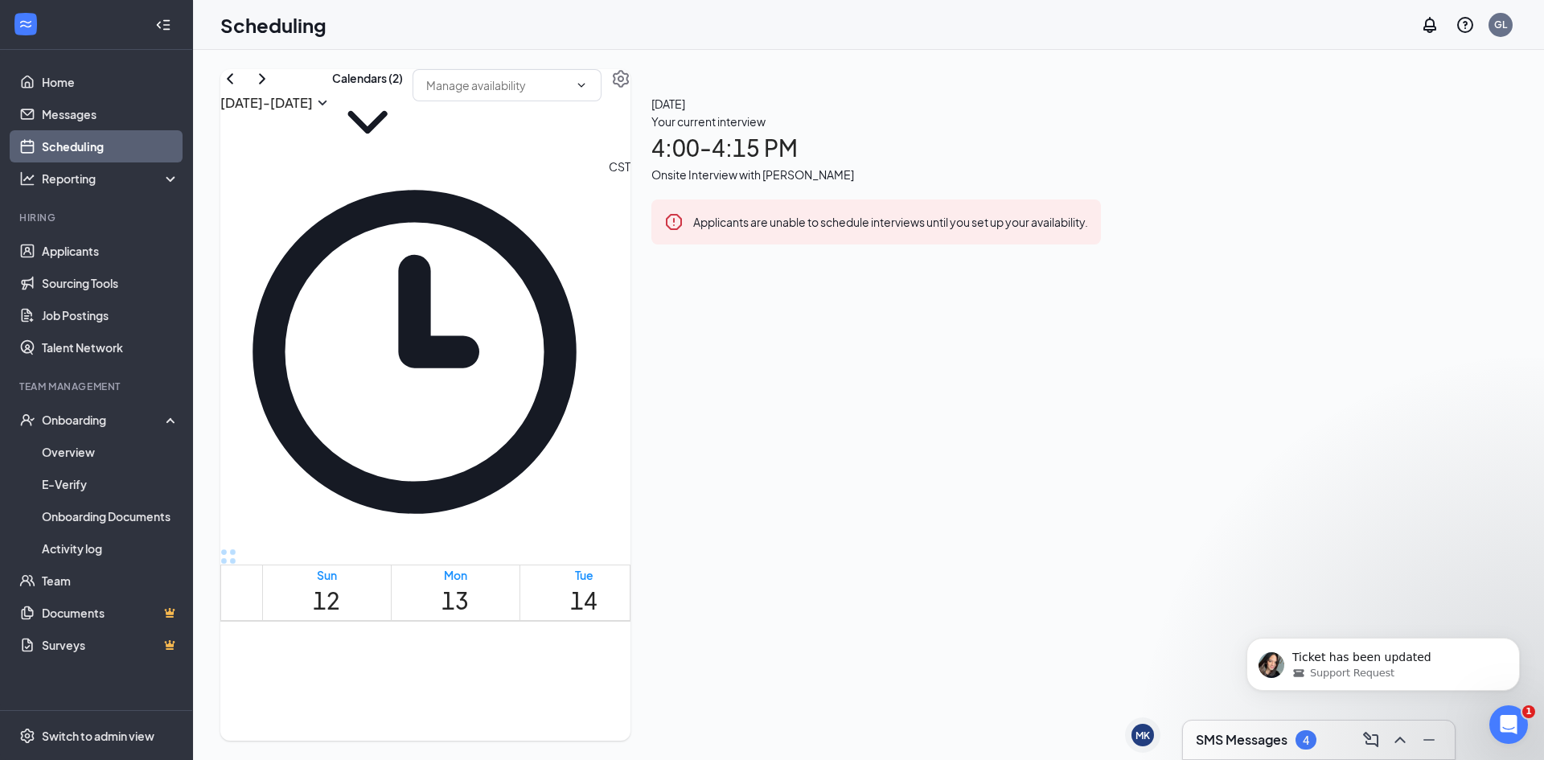
scroll to position [643, 0]
click at [65, 250] on link "Applicants" at bounding box center [111, 251] width 138 height 32
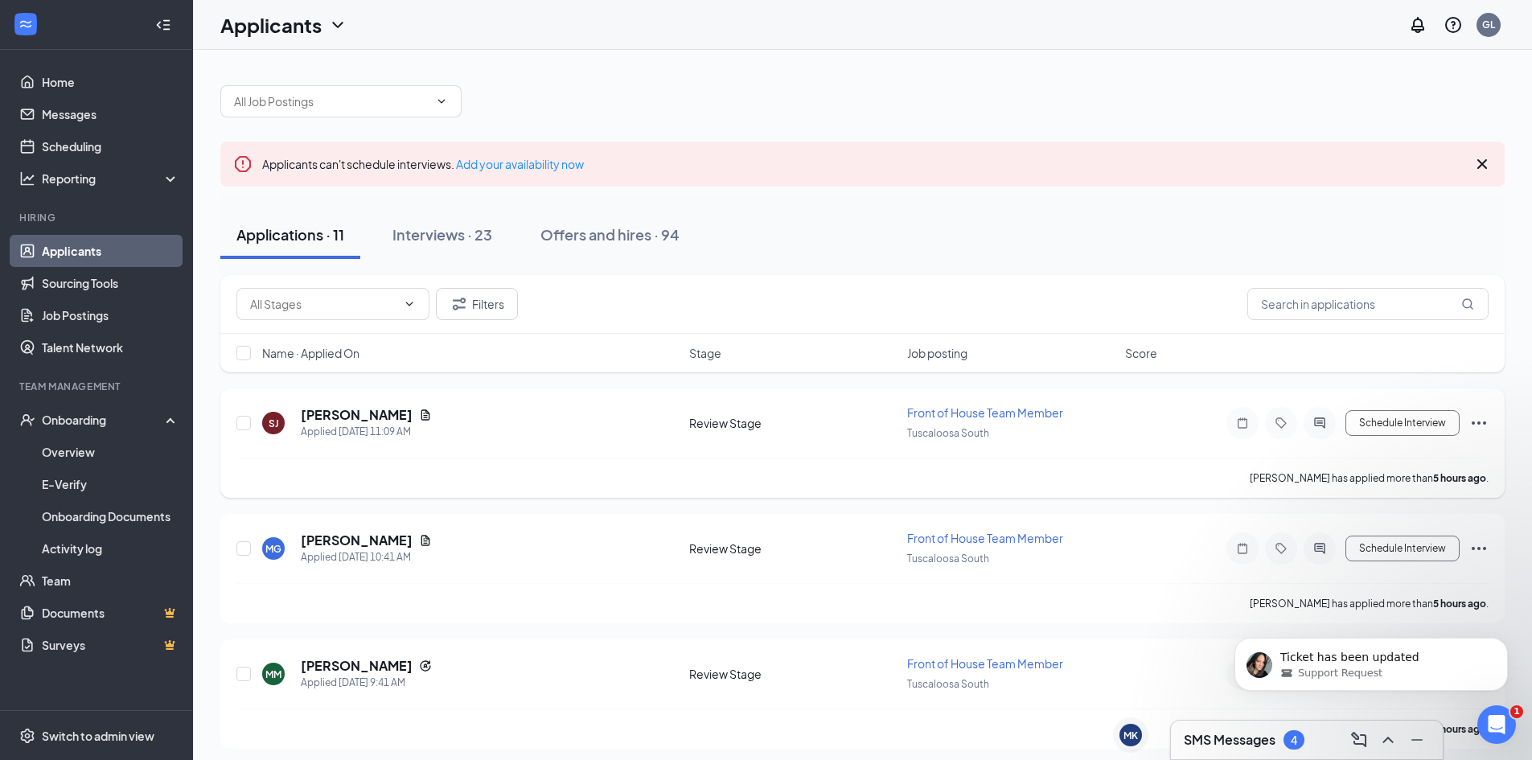
click at [1477, 422] on icon "Ellipses" at bounding box center [1478, 422] width 19 height 19
click at [328, 417] on h5 "[PERSON_NAME]" at bounding box center [357, 415] width 112 height 18
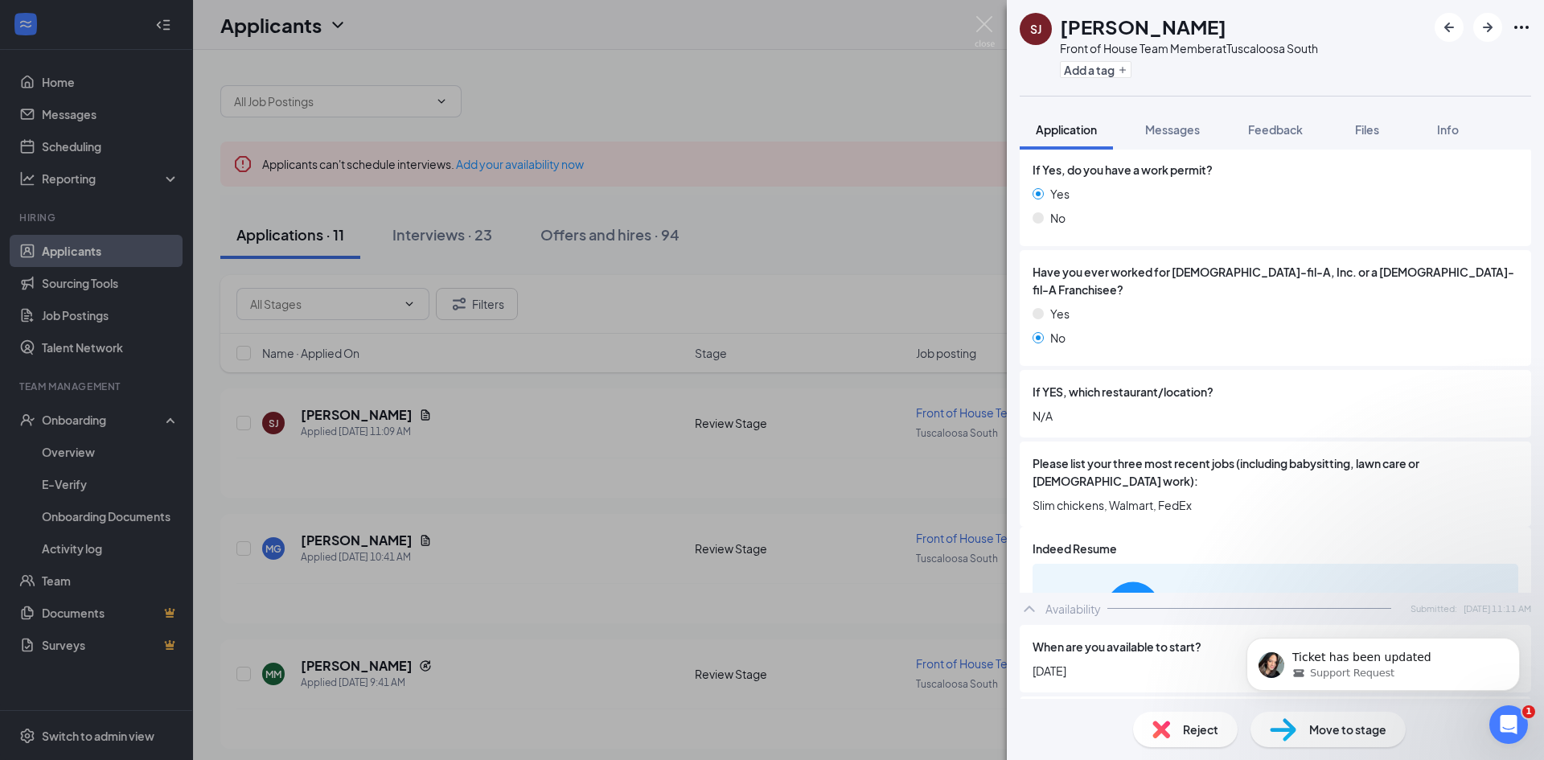
scroll to position [483, 0]
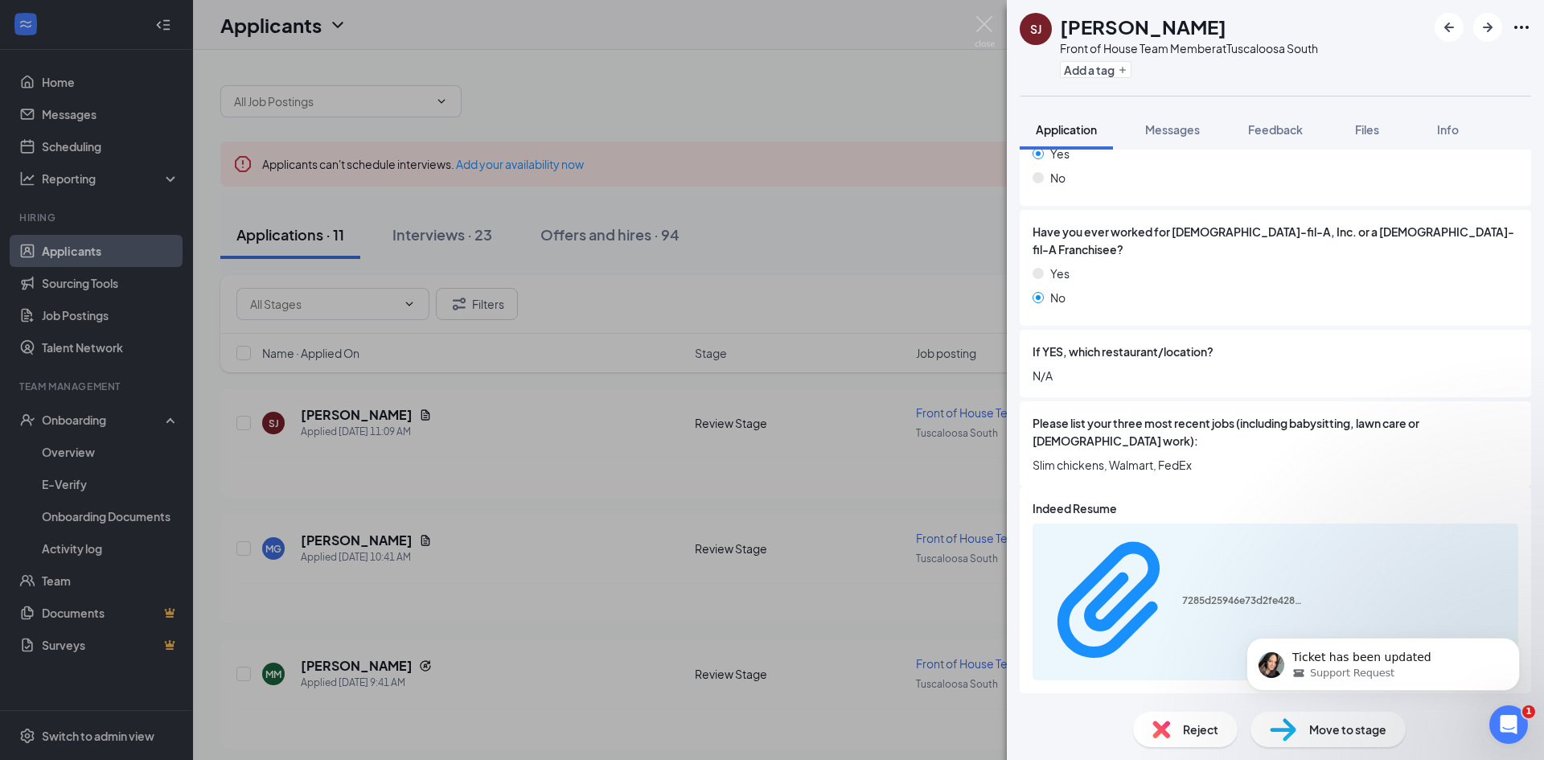
click at [1272, 729] on img at bounding box center [1283, 729] width 27 height 23
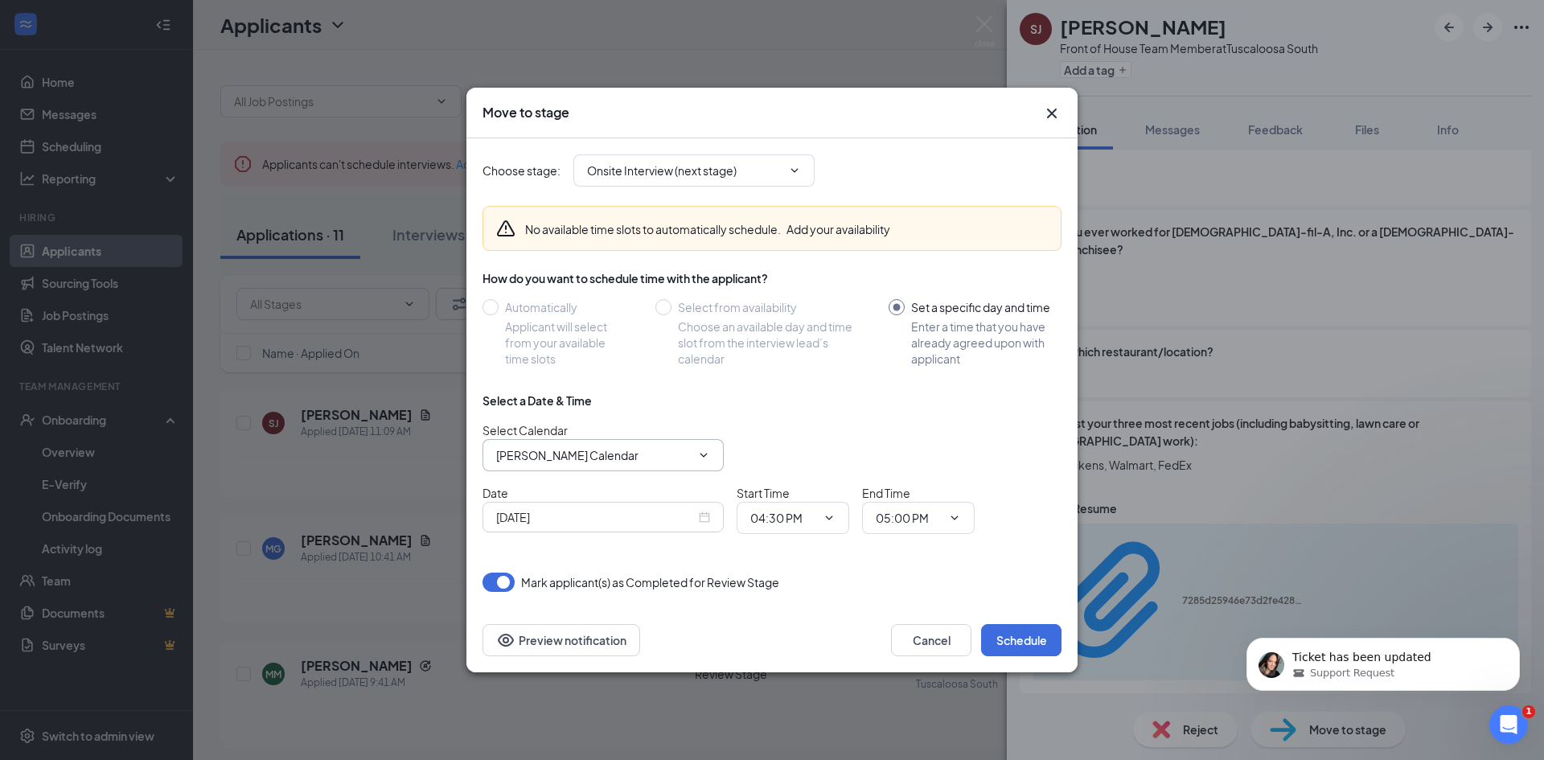
click at [706, 449] on icon "ChevronDown" at bounding box center [703, 455] width 13 height 13
click at [610, 435] on div "[PERSON_NAME] Calendar" at bounding box center [593, 443] width 195 height 18
click at [849, 402] on div "Select a Date & Time" at bounding box center [772, 400] width 579 height 16
click at [571, 464] on span "[PERSON_NAME] Calendar [PERSON_NAME] Calendar [PERSON_NAME] Calendar [PERSON_NA…" at bounding box center [603, 455] width 241 height 32
click at [627, 462] on input "[PERSON_NAME] Calendar" at bounding box center [593, 455] width 195 height 18
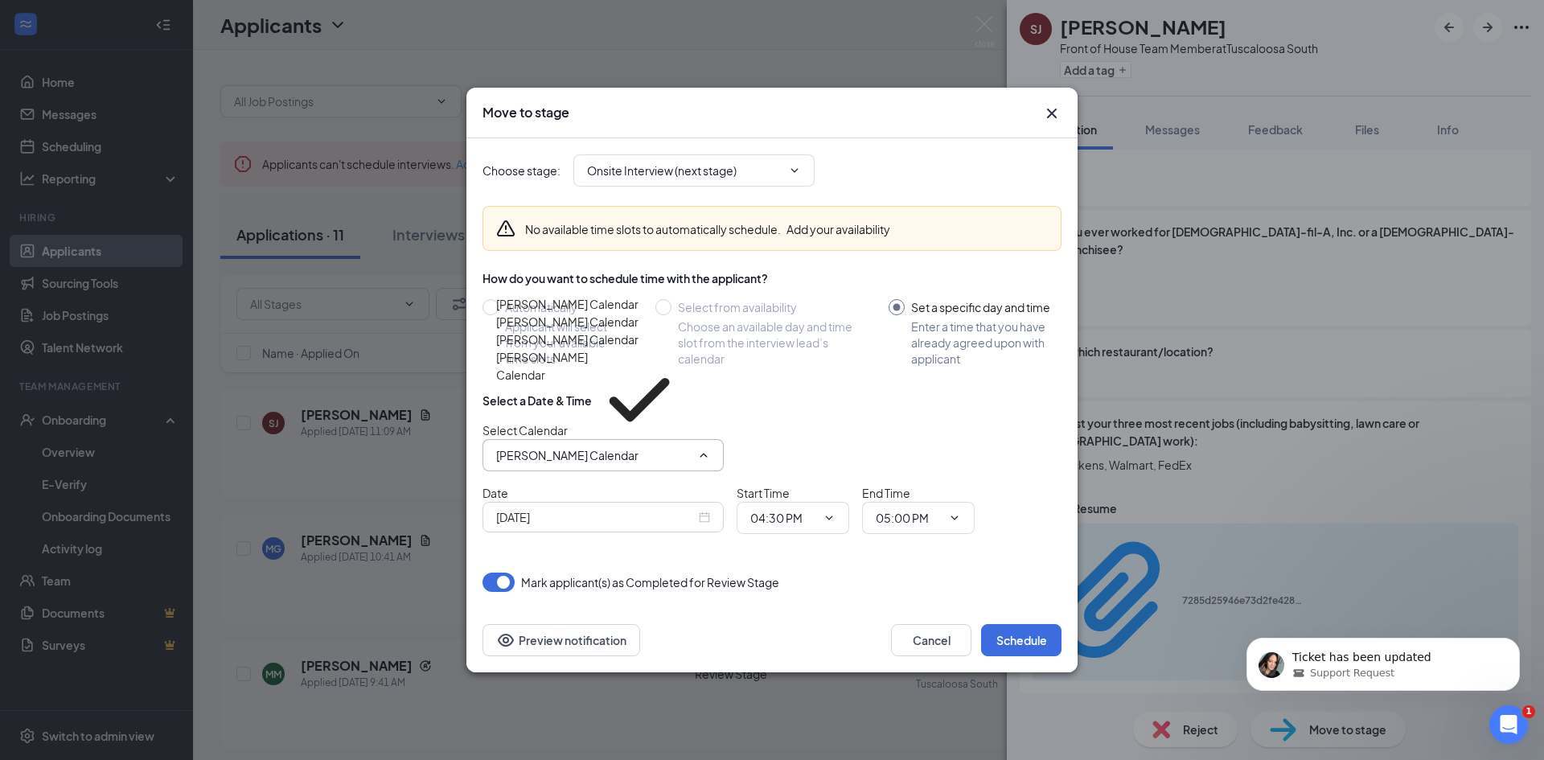
click at [765, 459] on div "Select Calendar [PERSON_NAME] Calendar [PERSON_NAME] Calendar [PERSON_NAME] Cal…" at bounding box center [772, 446] width 579 height 50
click at [639, 470] on span "[PERSON_NAME] Calendar [PERSON_NAME] Calendar [PERSON_NAME] Calendar [PERSON_NA…" at bounding box center [603, 455] width 241 height 32
click at [627, 472] on div "Select a Date & Time Select Calendar [PERSON_NAME] Calendar [PERSON_NAME] Calen…" at bounding box center [772, 469] width 579 height 154
click at [627, 453] on input "[PERSON_NAME] Calendar" at bounding box center [593, 455] width 195 height 18
click at [598, 348] on div "[PERSON_NAME] Calendar" at bounding box center [567, 340] width 142 height 18
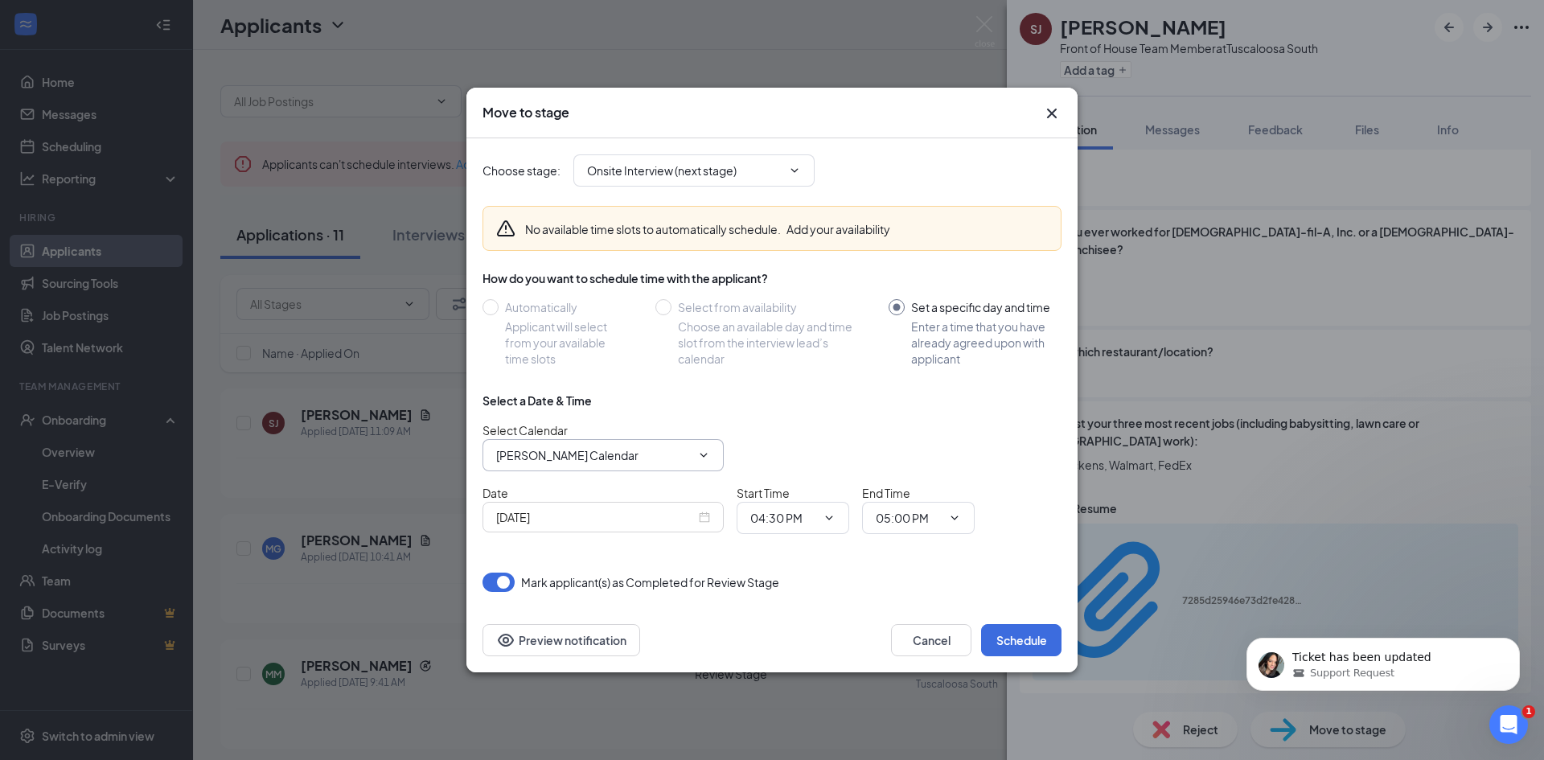
click at [609, 450] on input "[PERSON_NAME] Calendar" at bounding box center [593, 455] width 195 height 18
click at [580, 313] on div "[PERSON_NAME] Calendar" at bounding box center [567, 304] width 142 height 18
type input "[PERSON_NAME] Calendar"
click at [554, 400] on div "Select a Date & Time" at bounding box center [537, 400] width 109 height 16
click at [919, 641] on button "Cancel" at bounding box center [931, 640] width 80 height 32
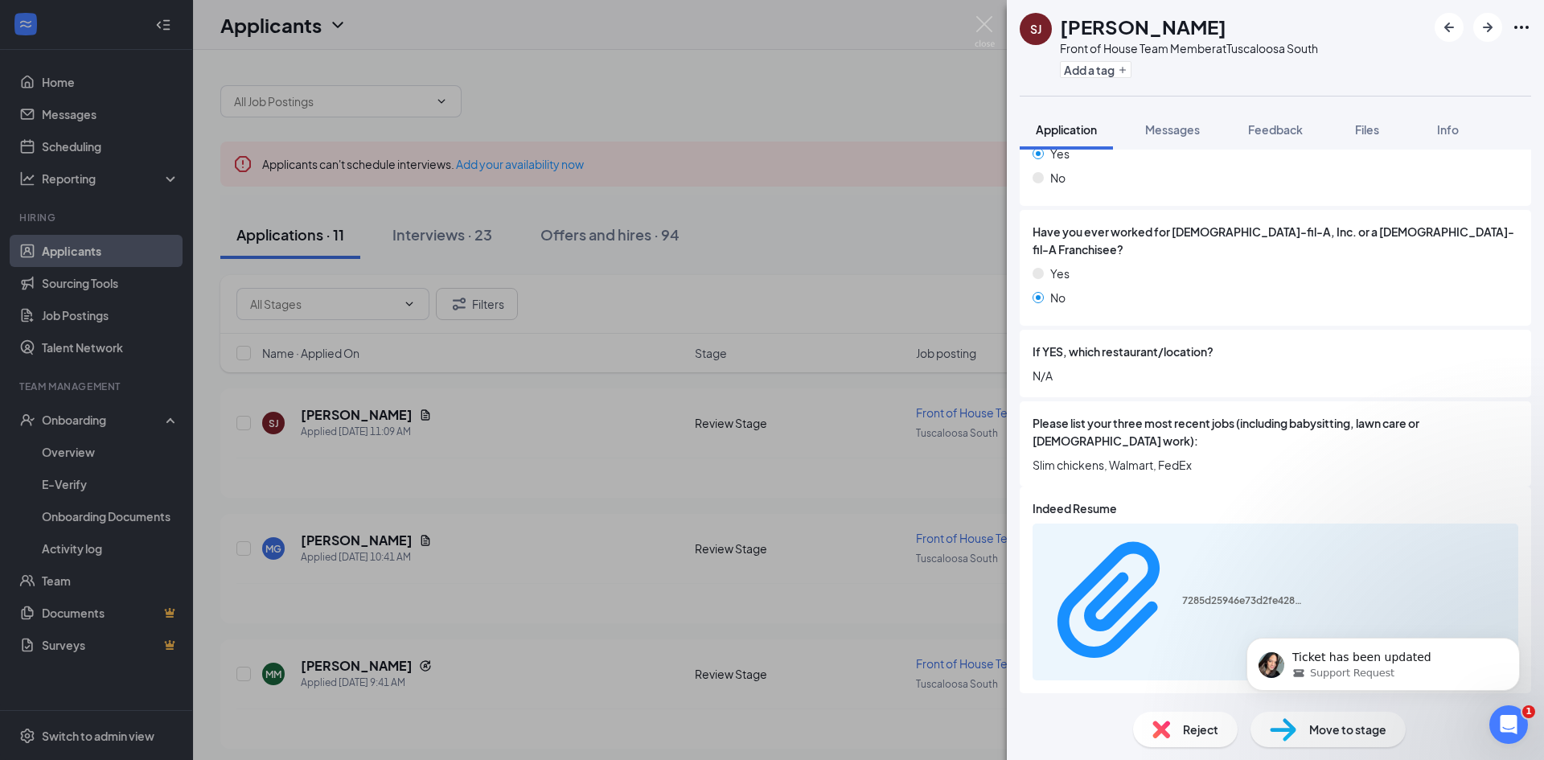
click at [888, 315] on div "[PERSON_NAME] [PERSON_NAME] Front of House Team Member at [GEOGRAPHIC_DATA] Sou…" at bounding box center [772, 380] width 1544 height 760
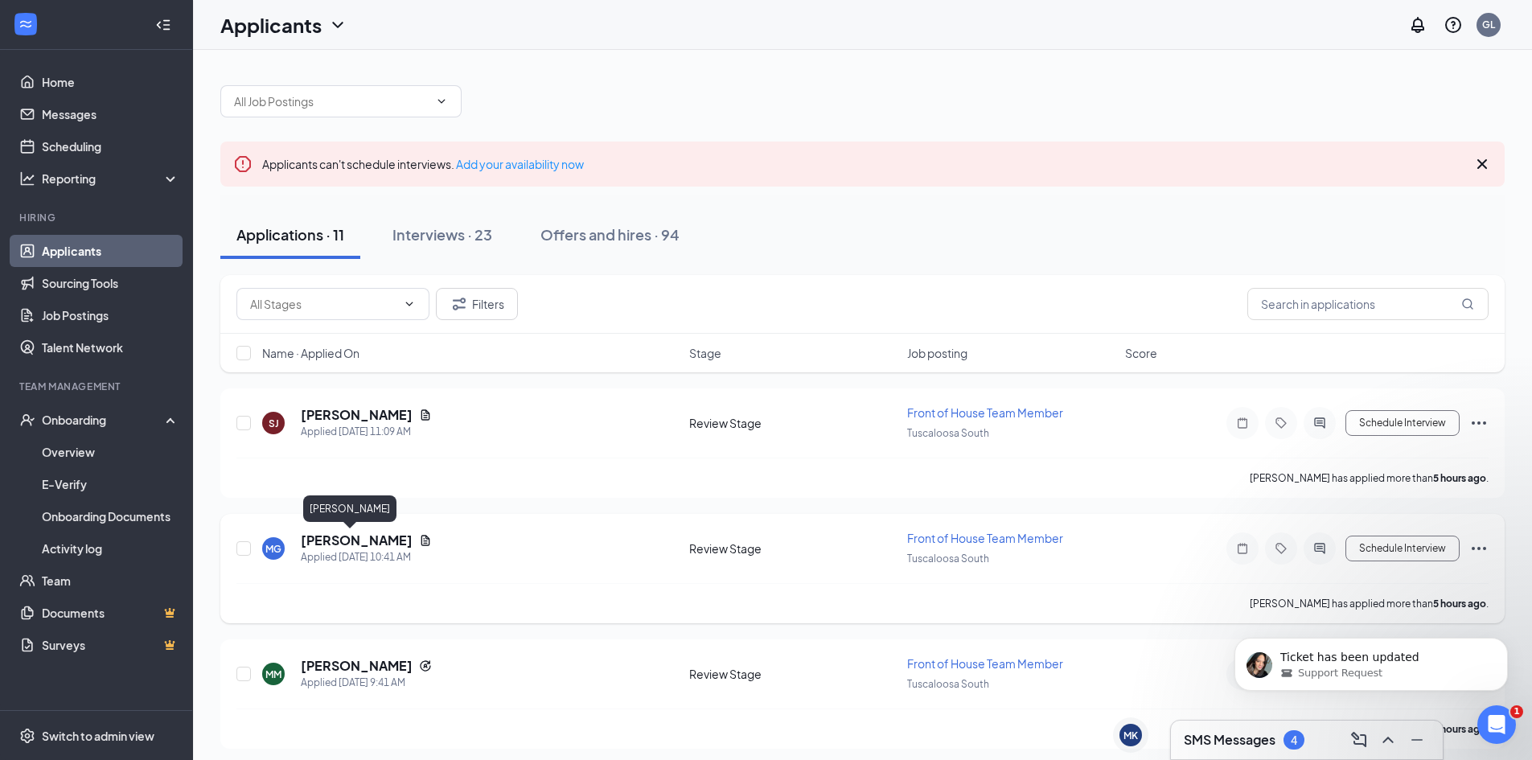
click at [327, 549] on h5 "[PERSON_NAME]" at bounding box center [357, 541] width 112 height 18
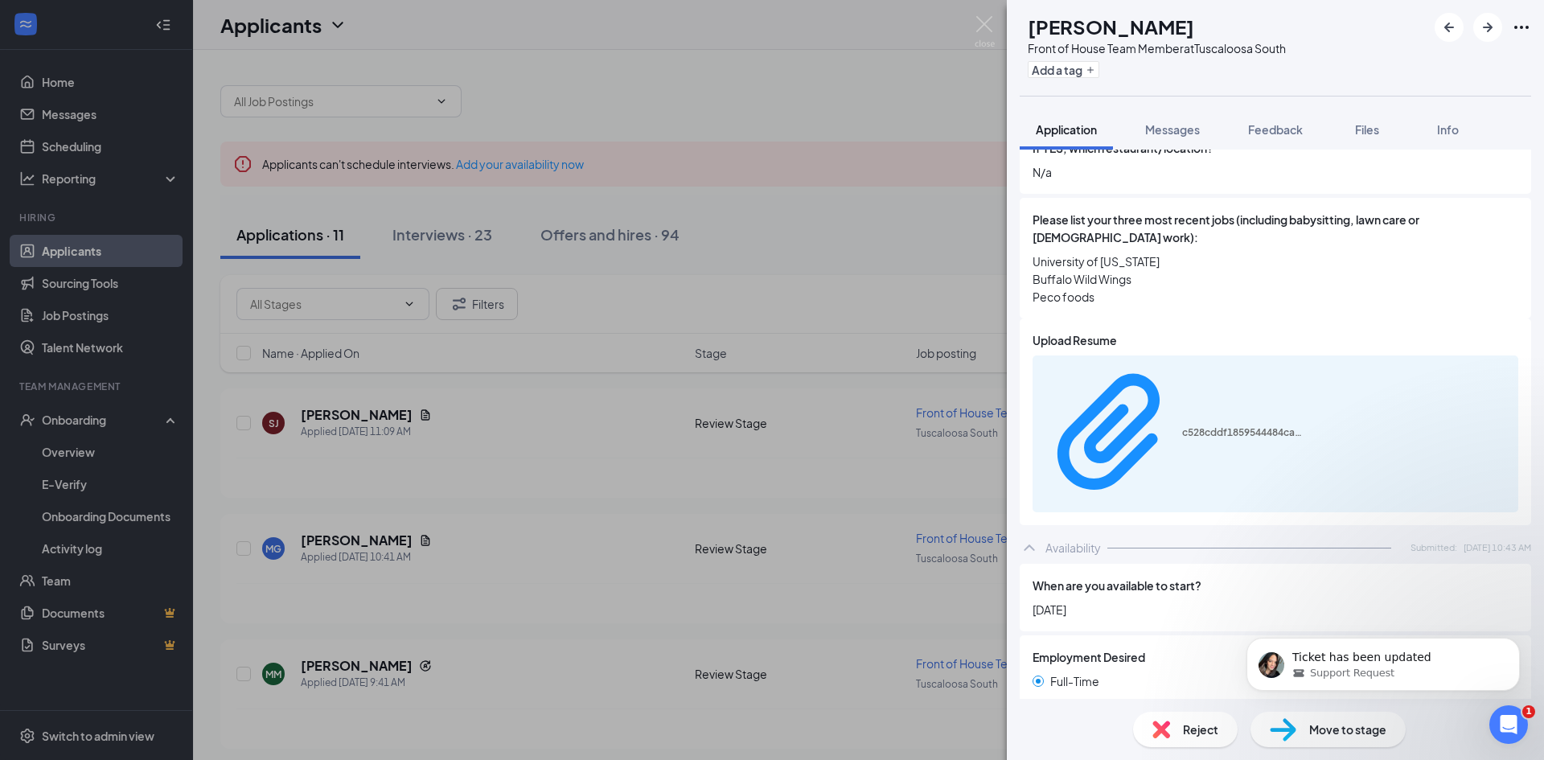
scroll to position [681, 0]
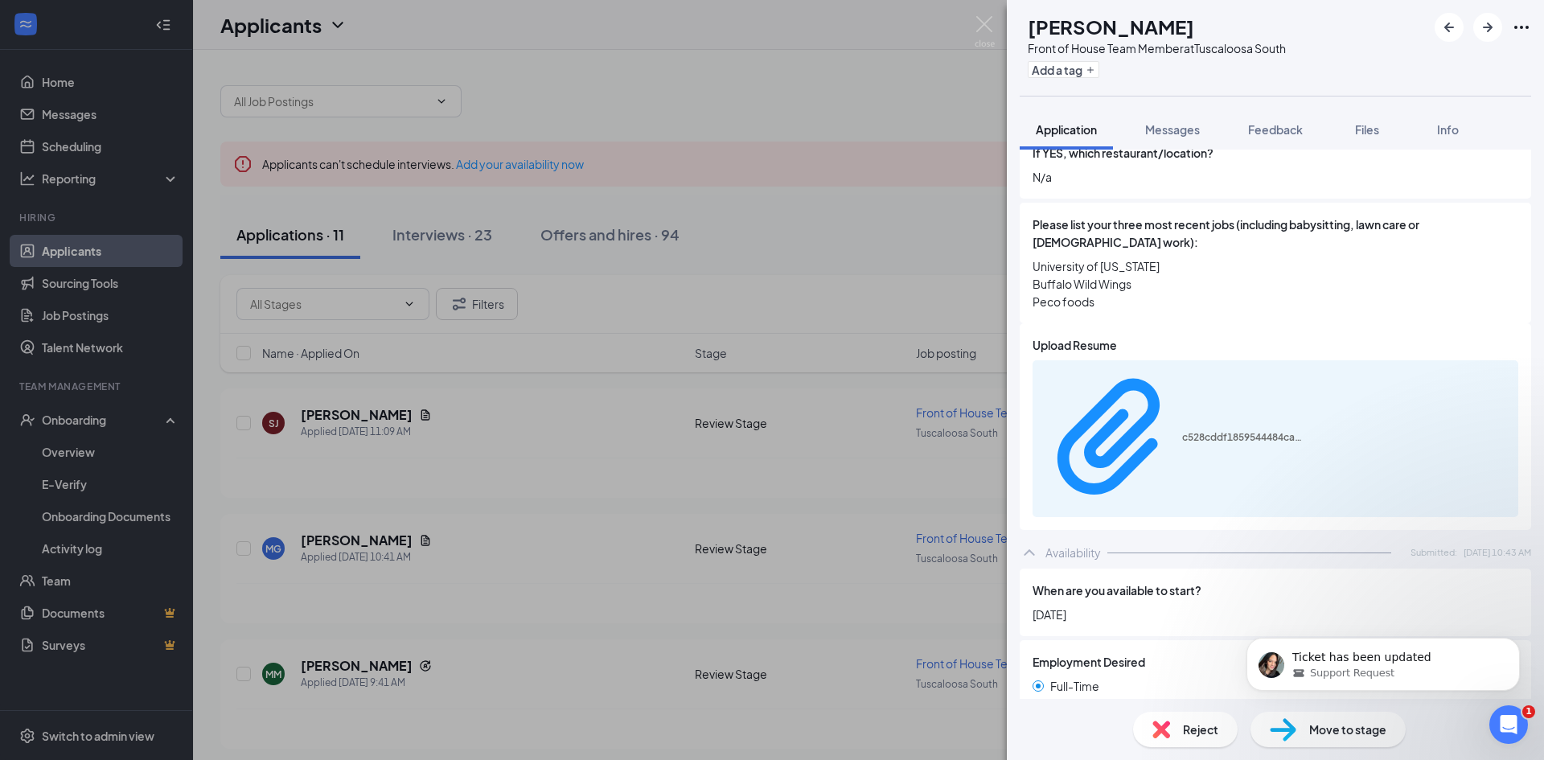
click at [1153, 738] on img at bounding box center [1162, 730] width 18 height 18
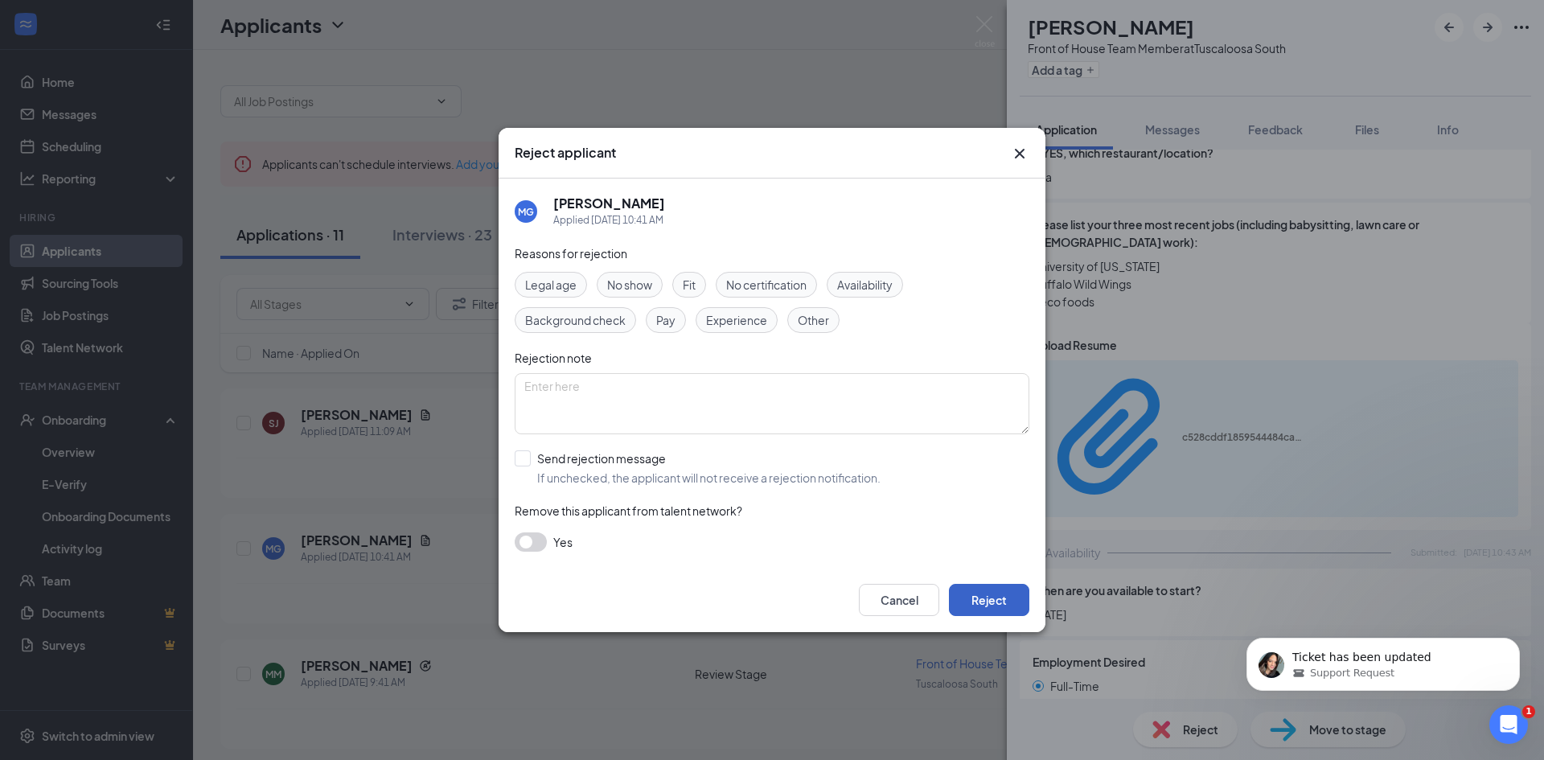
click at [996, 594] on button "Reject" at bounding box center [989, 600] width 80 height 32
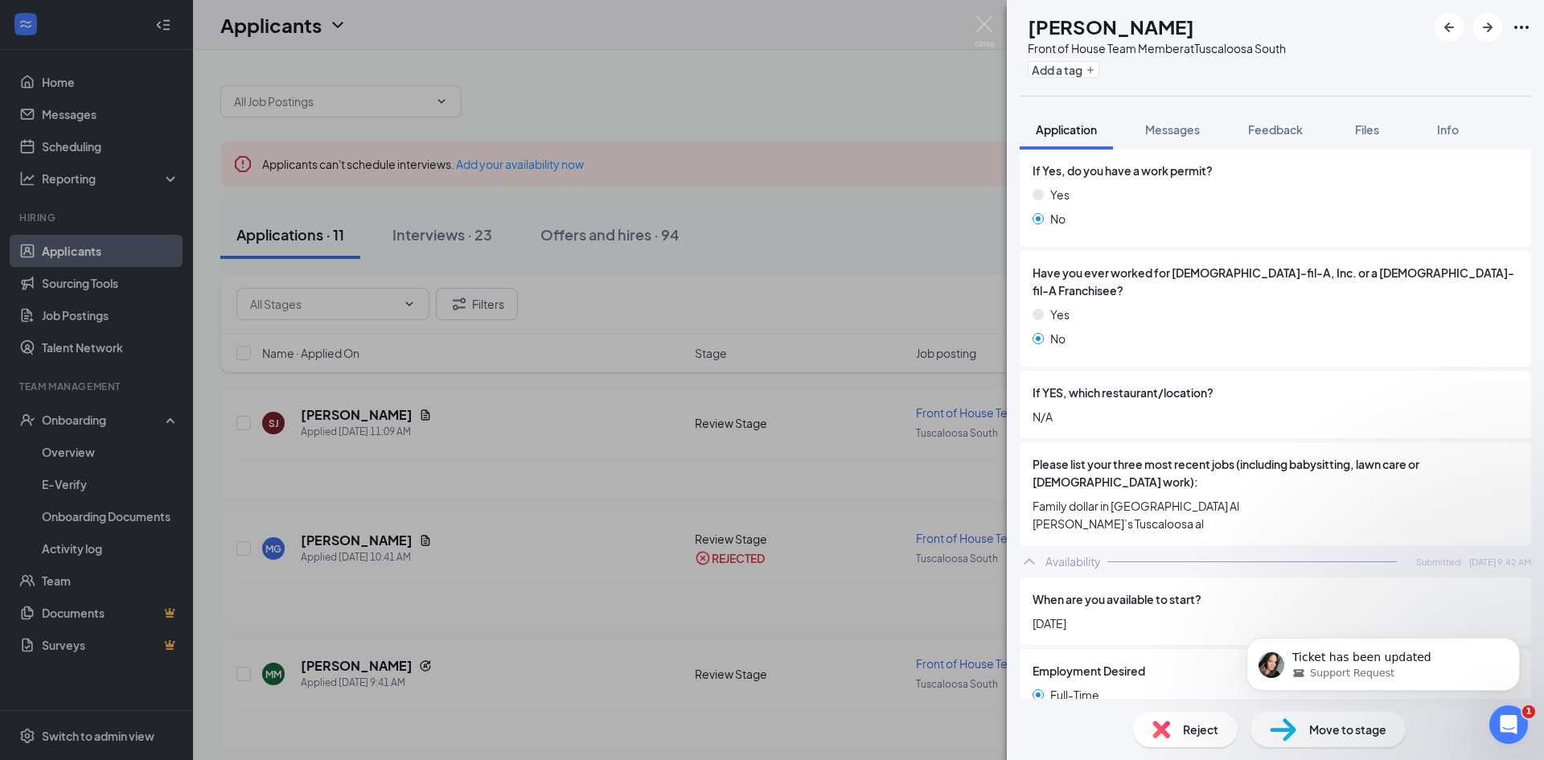
scroll to position [458, 0]
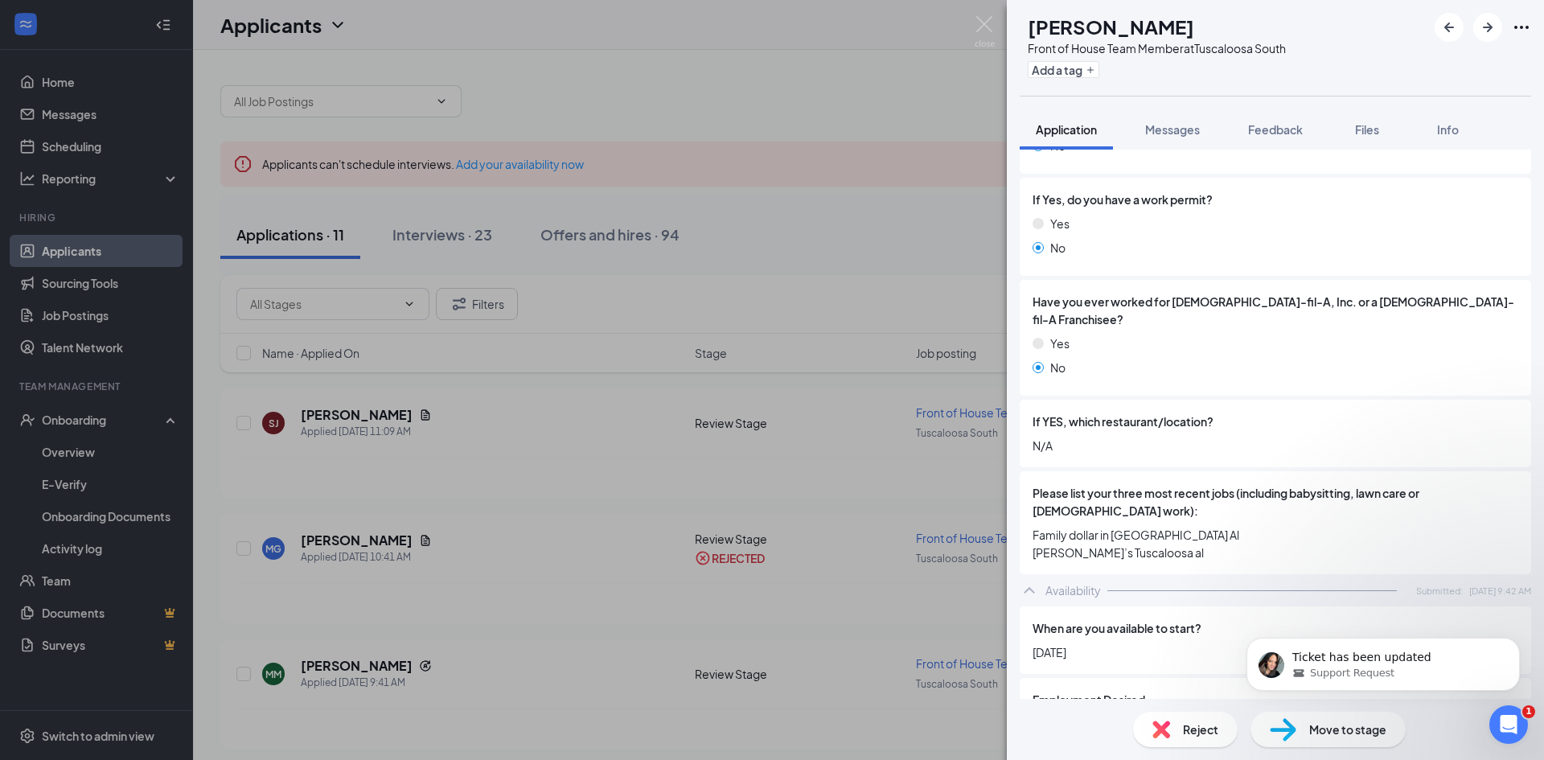
click at [1180, 730] on div "Reject" at bounding box center [1185, 729] width 105 height 35
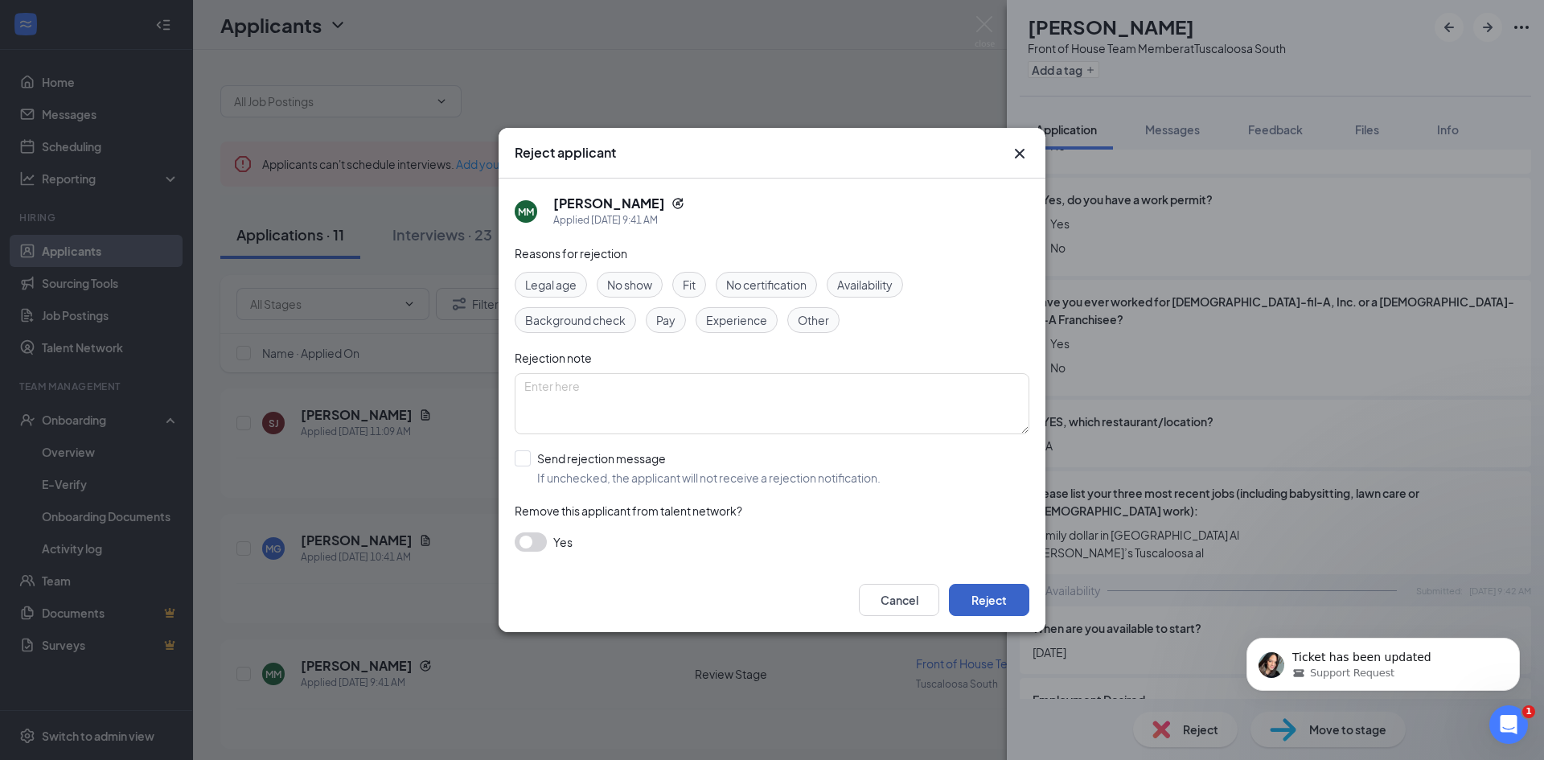
click at [993, 604] on button "Reject" at bounding box center [989, 600] width 80 height 32
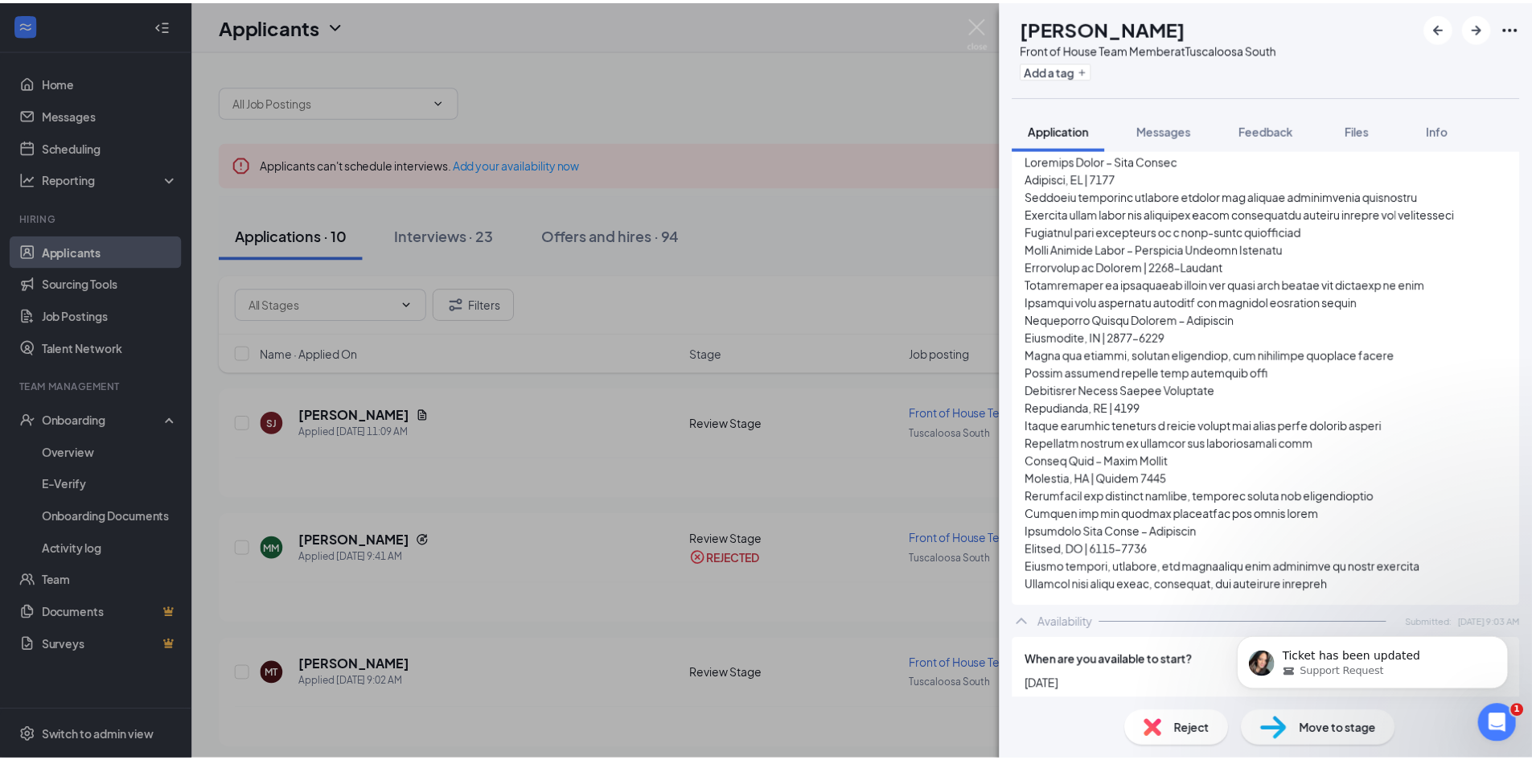
scroll to position [820, 0]
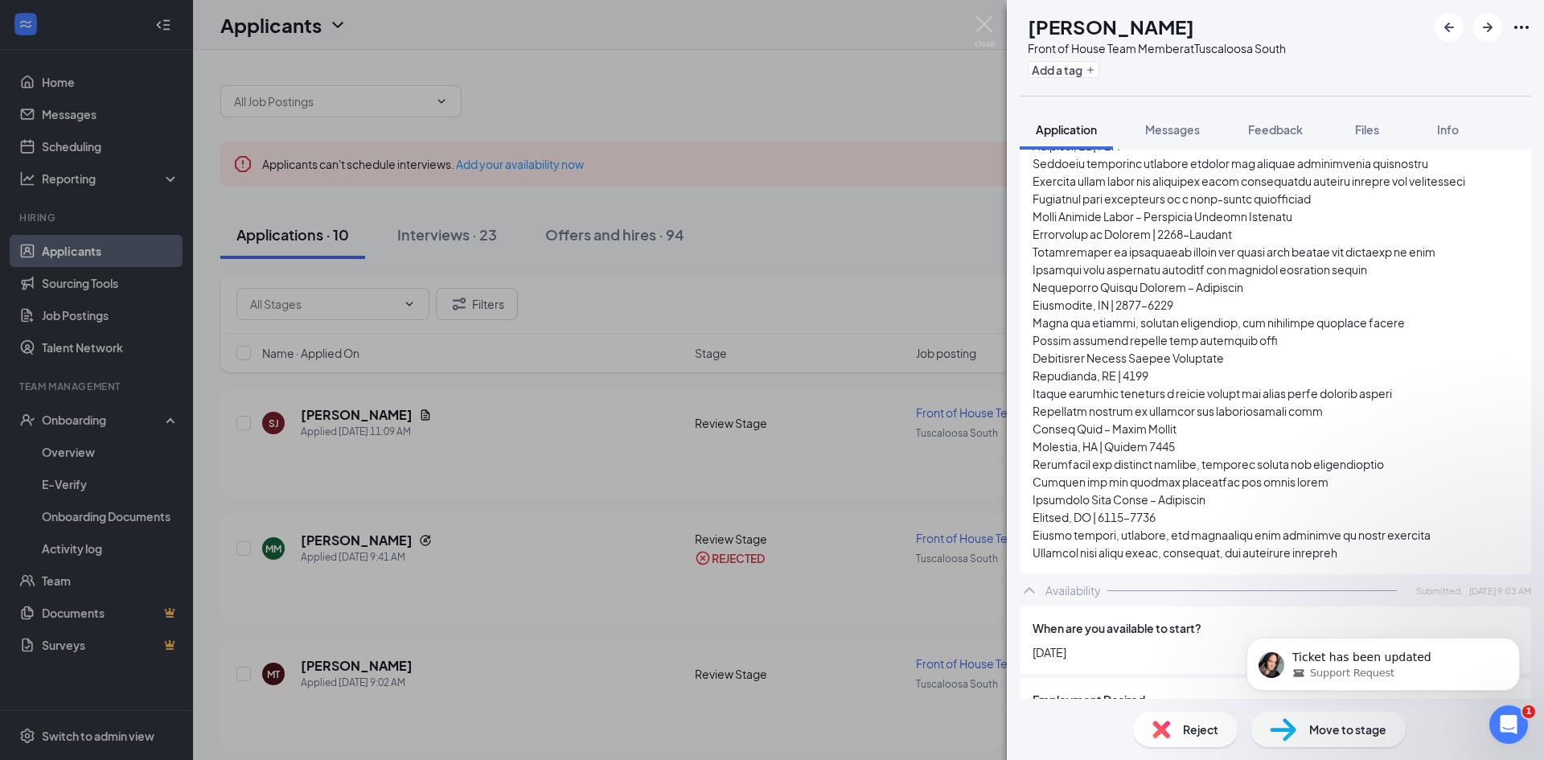
click at [1294, 719] on img at bounding box center [1283, 729] width 27 height 23
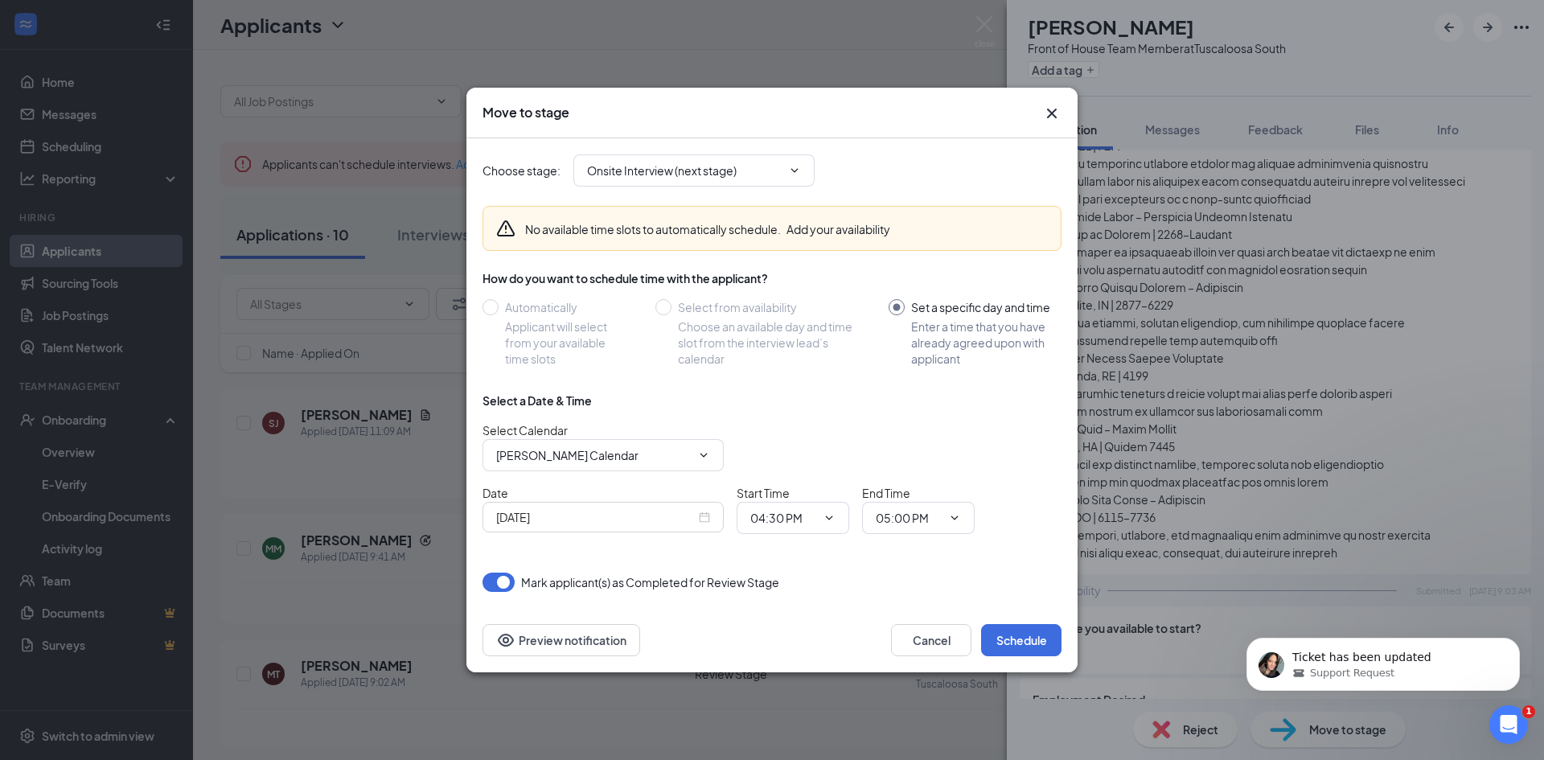
click at [499, 585] on button "button" at bounding box center [499, 582] width 32 height 19
click at [482, 309] on div "Choose stage : Onsite Interview (next stage) No available time slots to automat…" at bounding box center [771, 373] width 611 height 470
drag, startPoint x: 649, startPoint y: 340, endPoint x: 707, endPoint y: 309, distance: 65.9
click at [651, 340] on div "Automatically Applicant will select from your available time slots Select from …" at bounding box center [772, 333] width 579 height 68
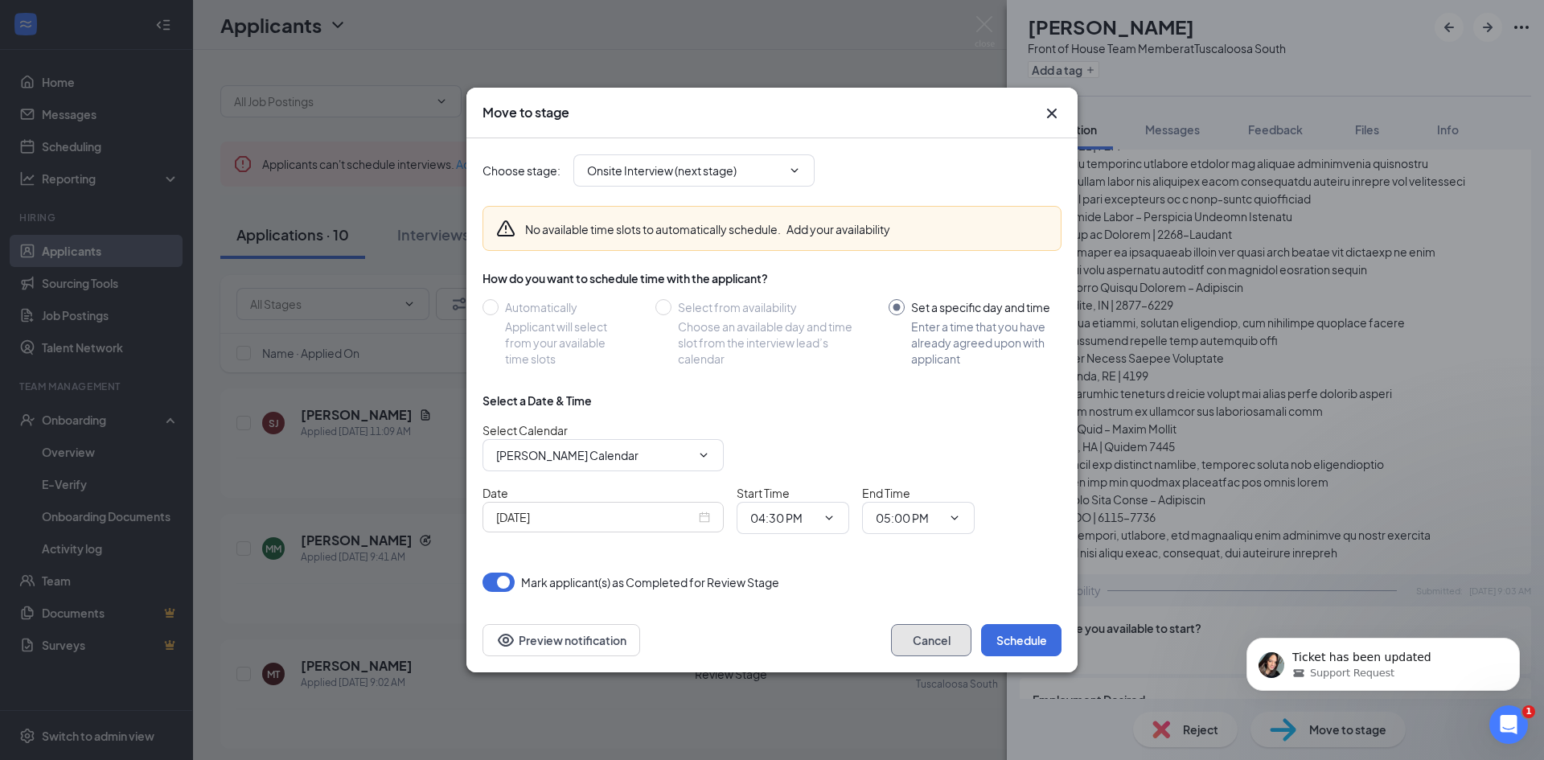
click at [948, 630] on button "Cancel" at bounding box center [931, 640] width 80 height 32
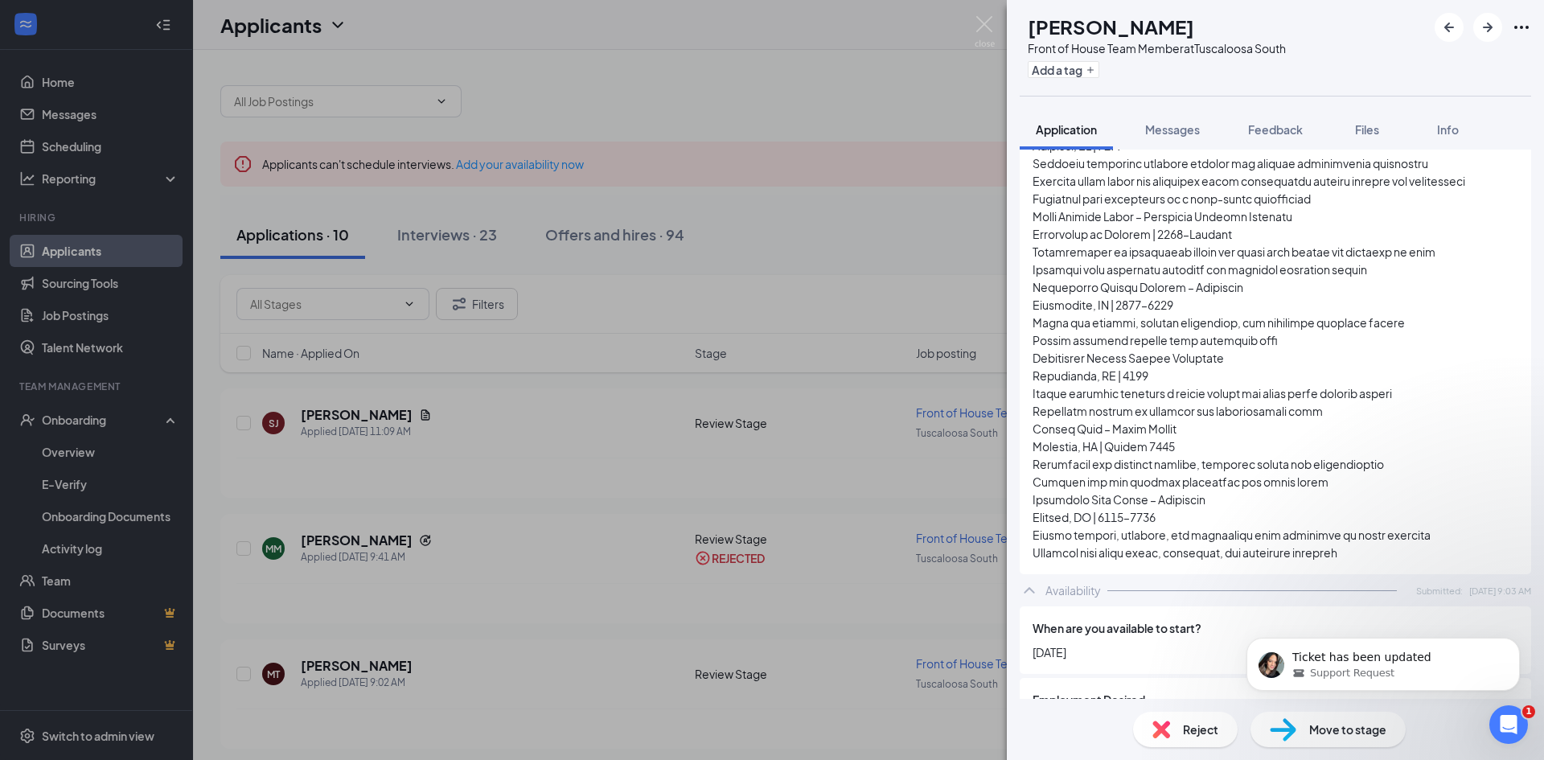
click at [1198, 728] on span "Reject" at bounding box center [1200, 730] width 35 height 18
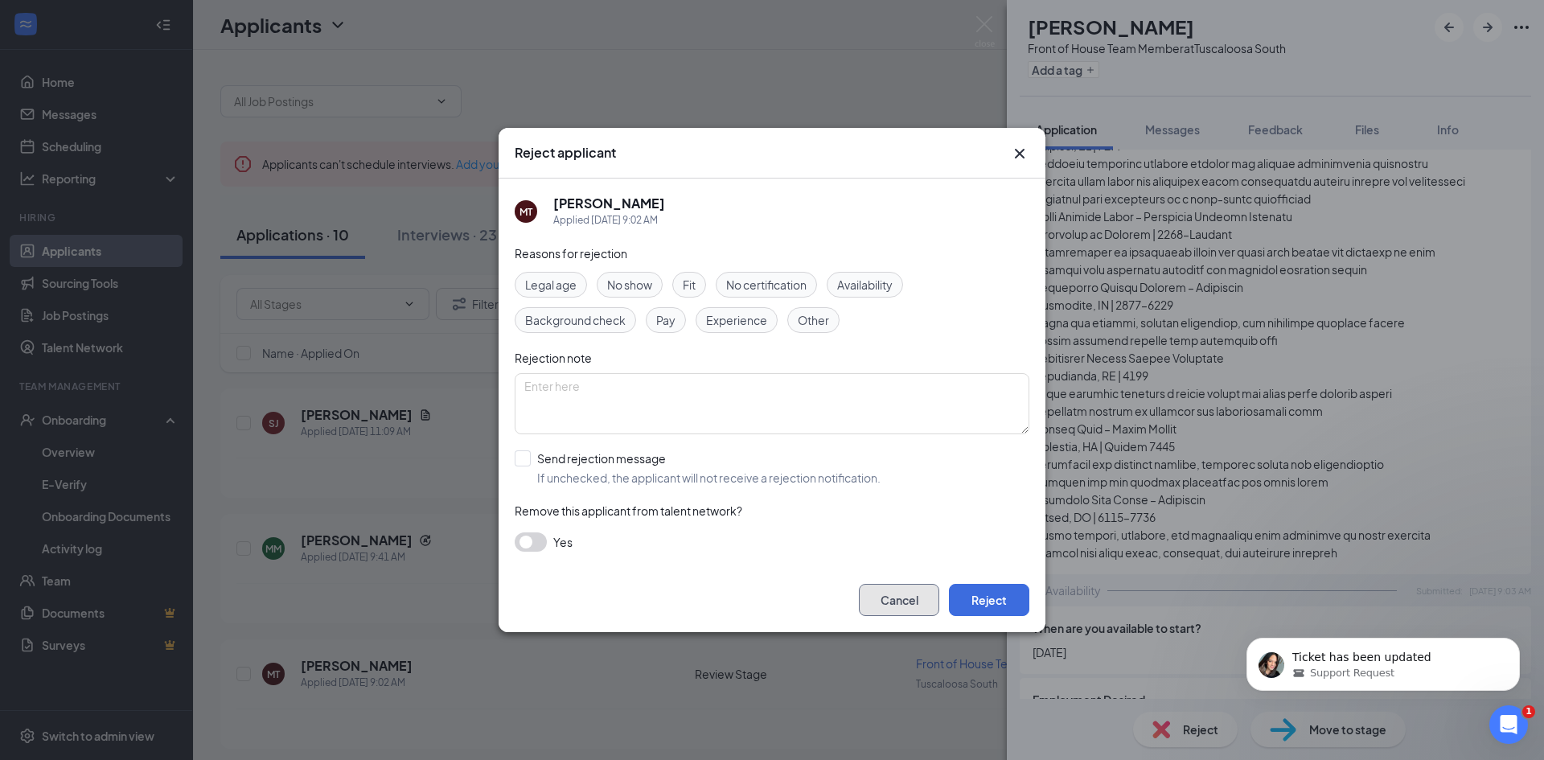
click at [915, 603] on button "Cancel" at bounding box center [899, 600] width 80 height 32
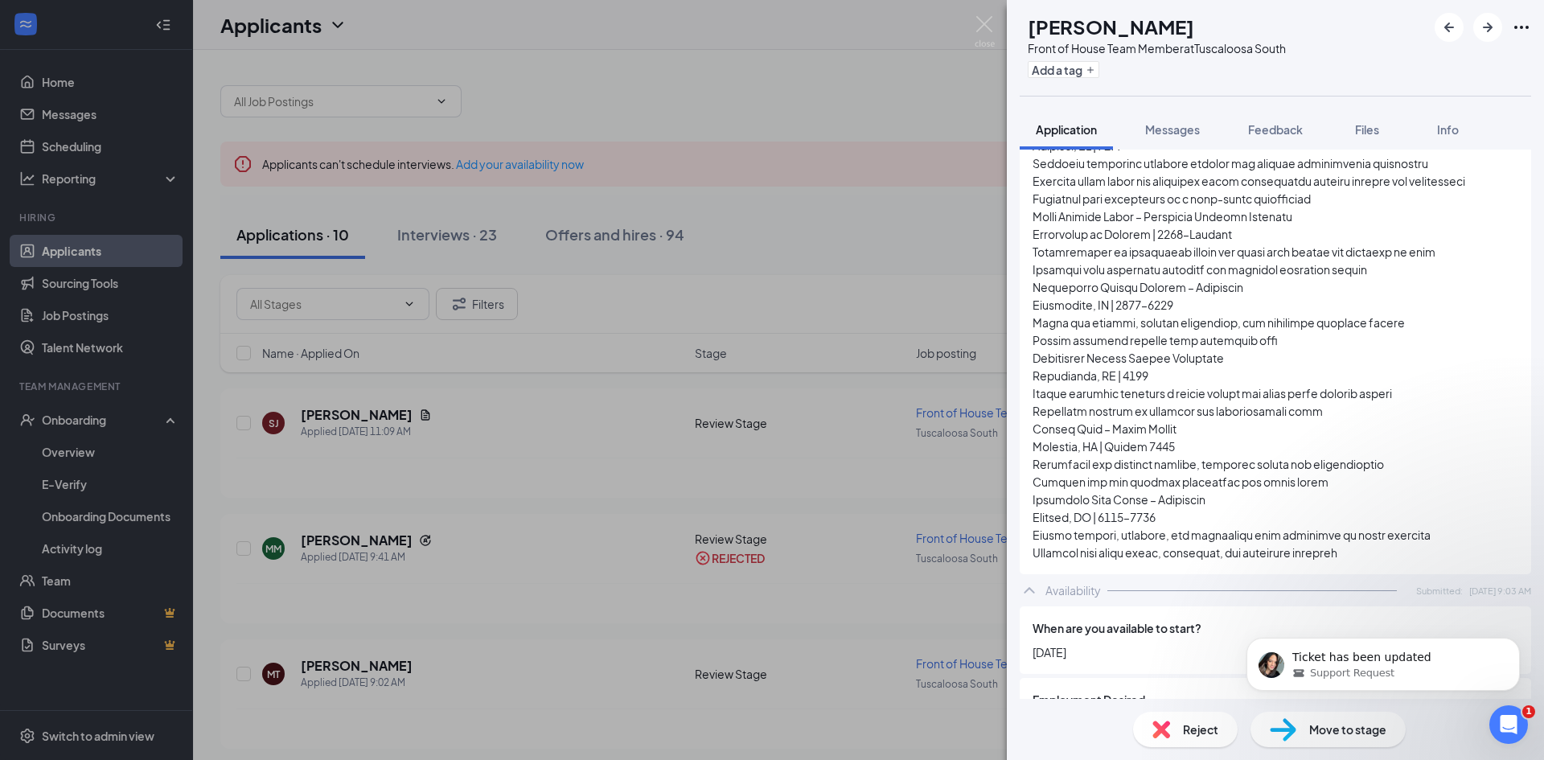
click at [965, 624] on div "MT [PERSON_NAME] Front of House Team Member at [GEOGRAPHIC_DATA] South Add a ta…" at bounding box center [772, 380] width 1544 height 760
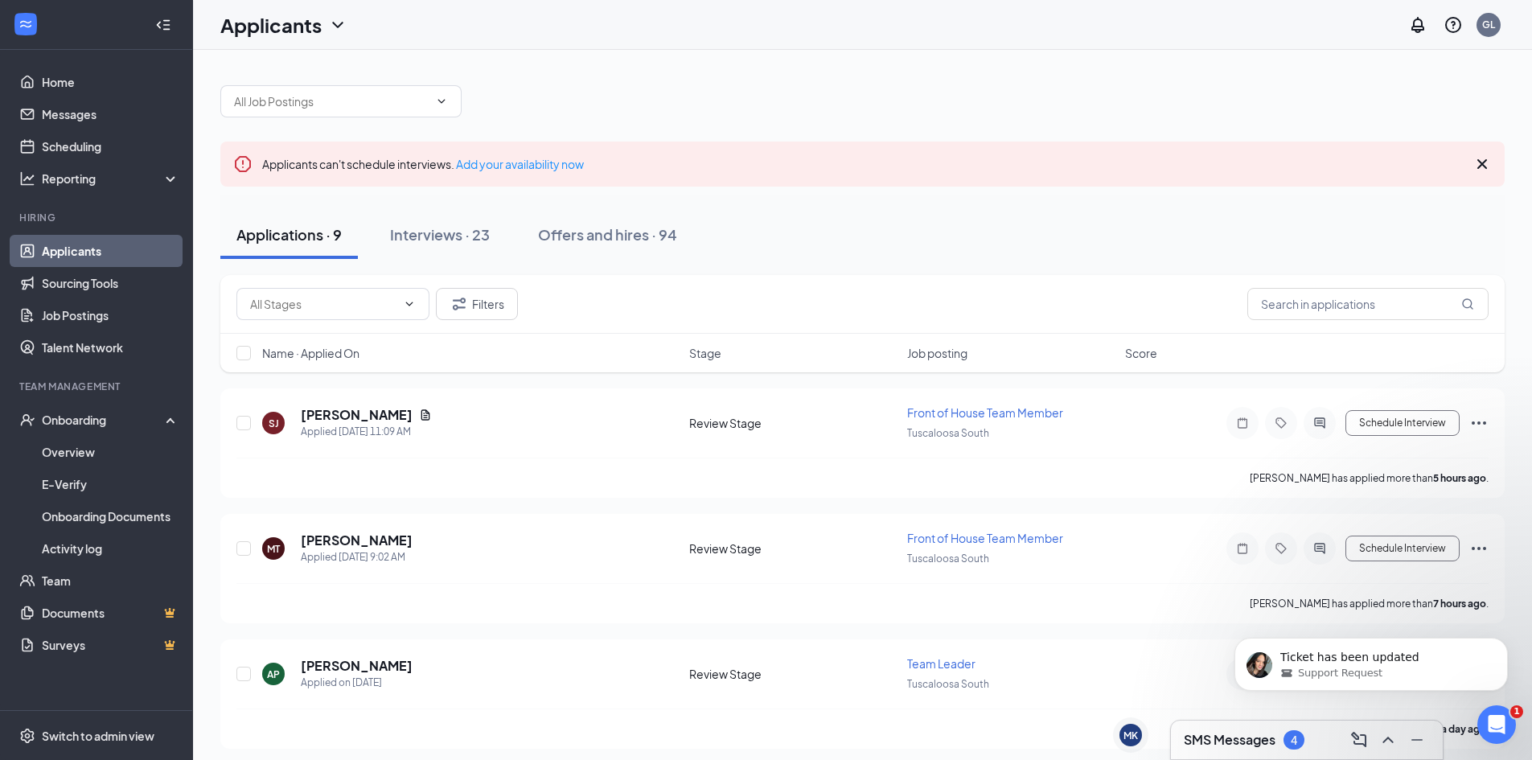
click at [615, 82] on div at bounding box center [862, 93] width 1284 height 48
